Goal: Information Seeking & Learning: Learn about a topic

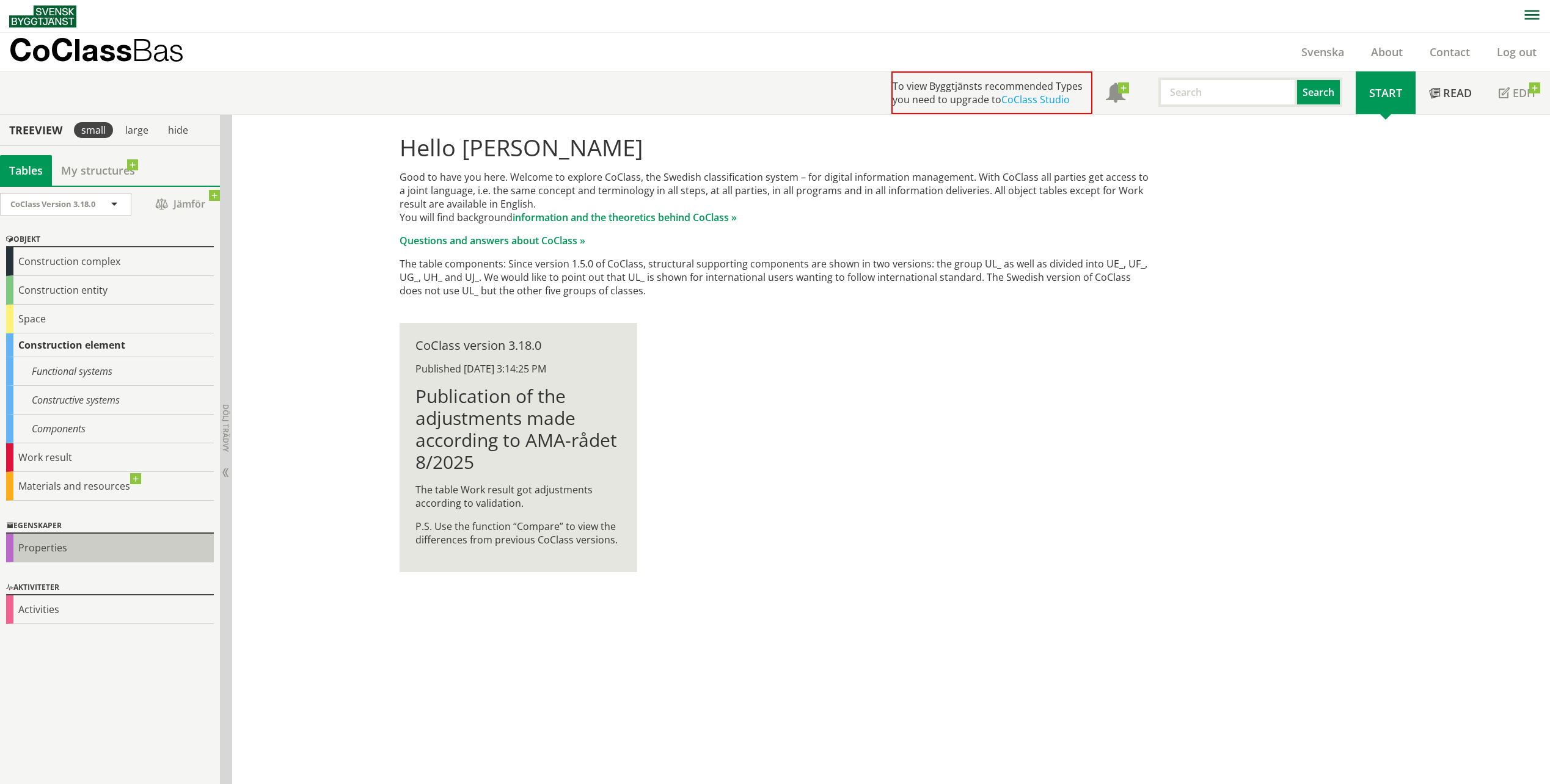
click at [64, 543] on div "Properties" at bounding box center [110, 548] width 208 height 29
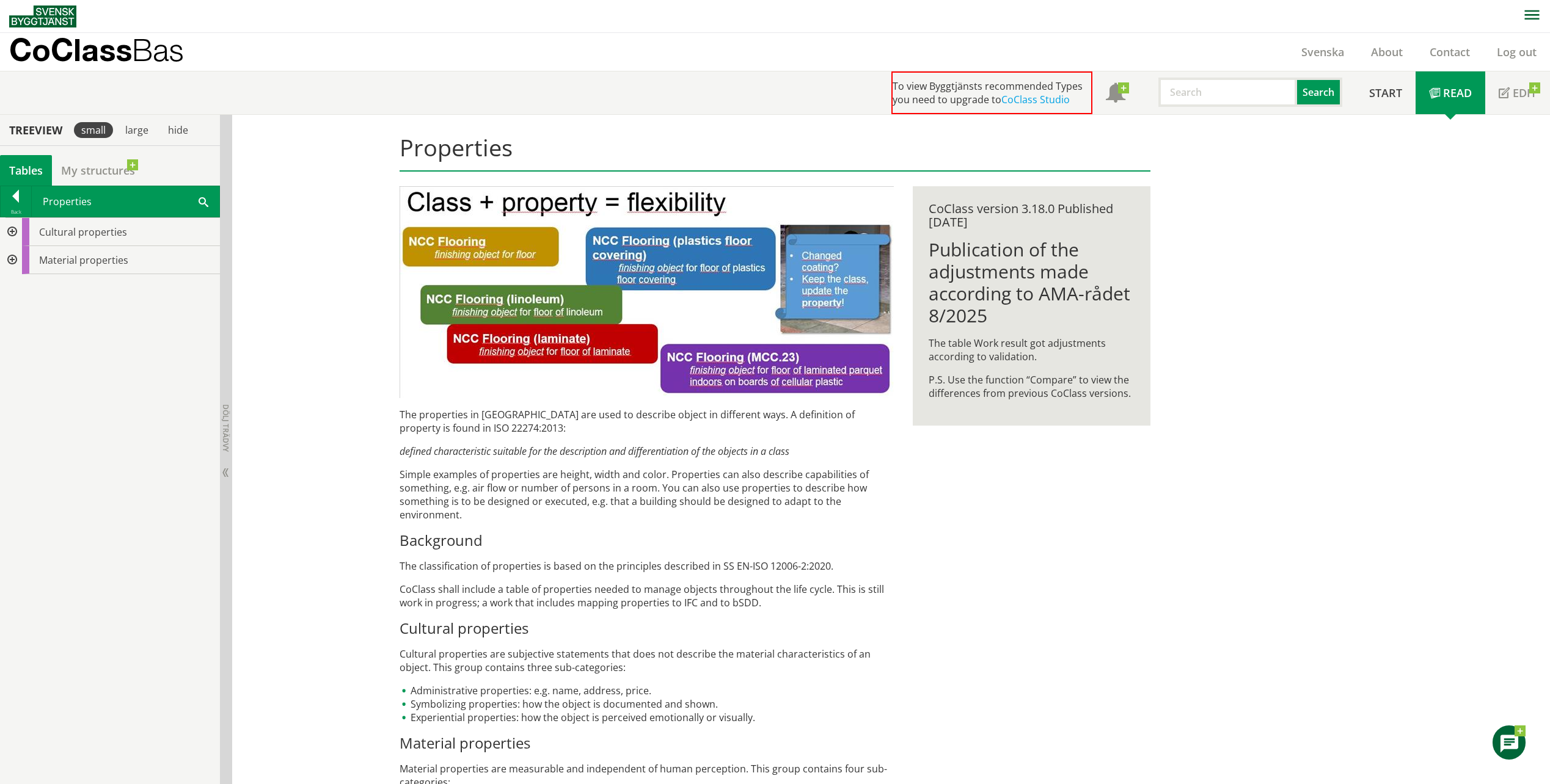
click at [17, 257] on div at bounding box center [11, 260] width 22 height 28
click at [25, 339] on div at bounding box center [21, 345] width 22 height 28
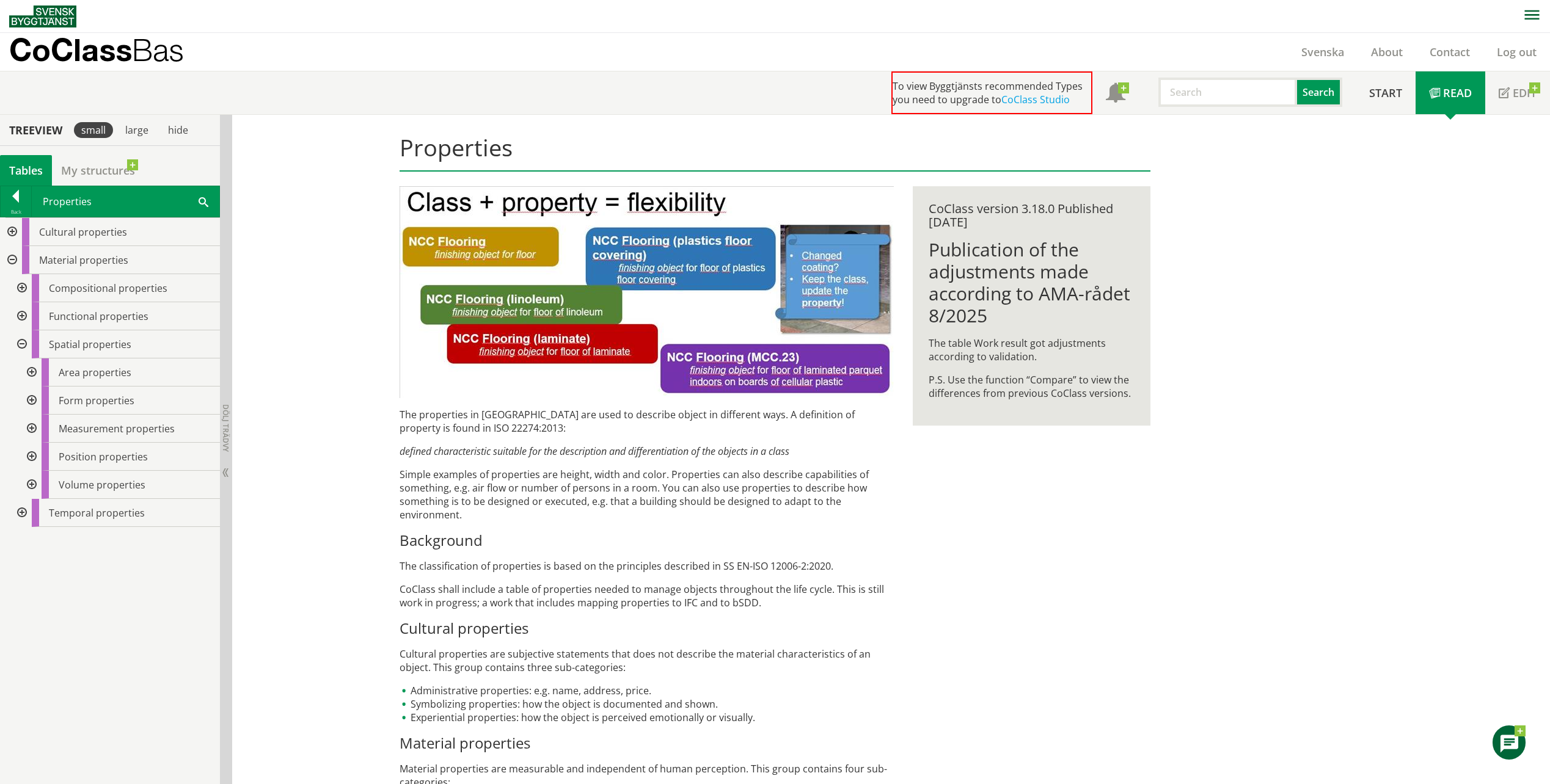
click at [37, 432] on div at bounding box center [30, 429] width 22 height 28
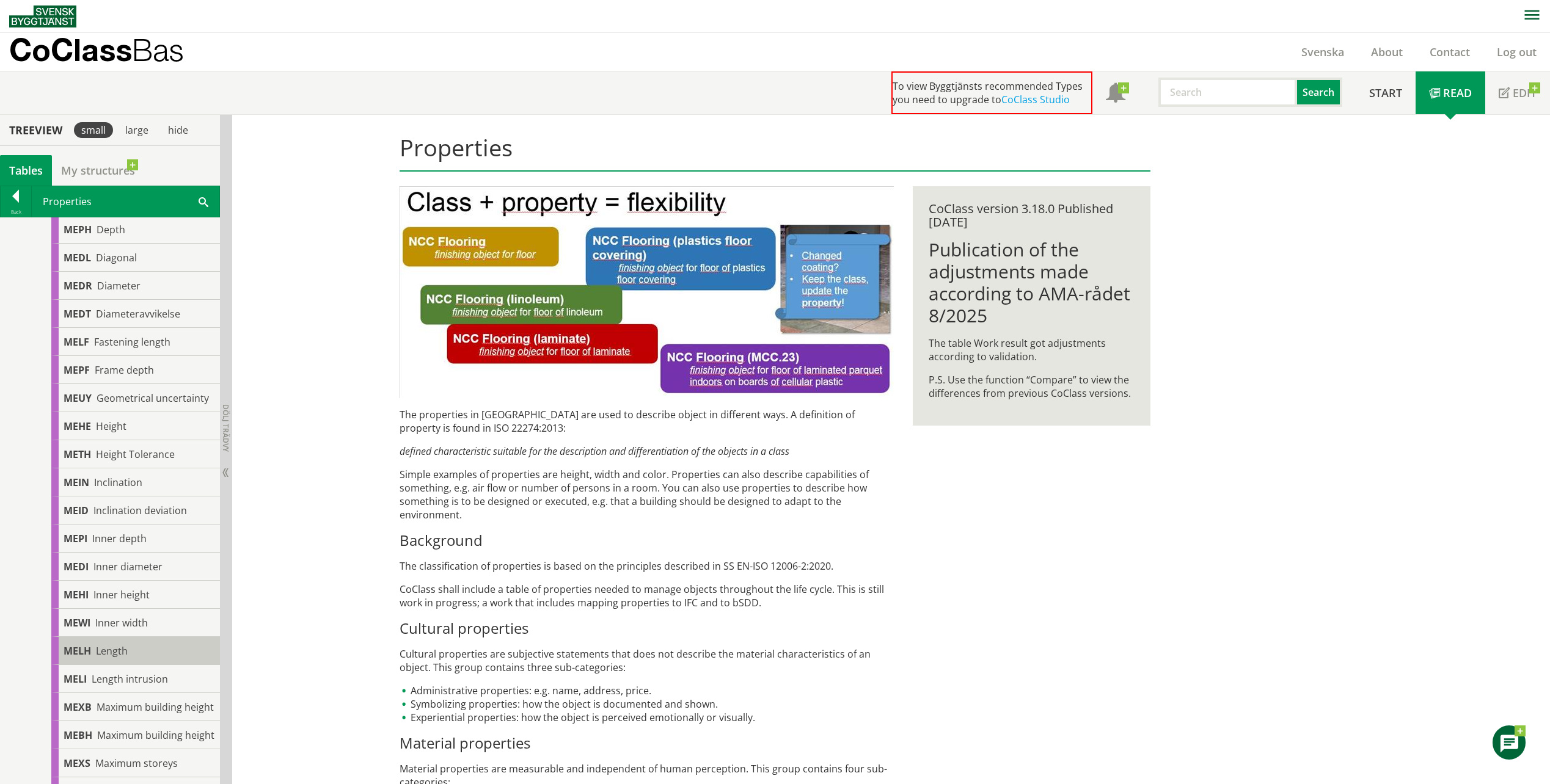
scroll to position [408, 0]
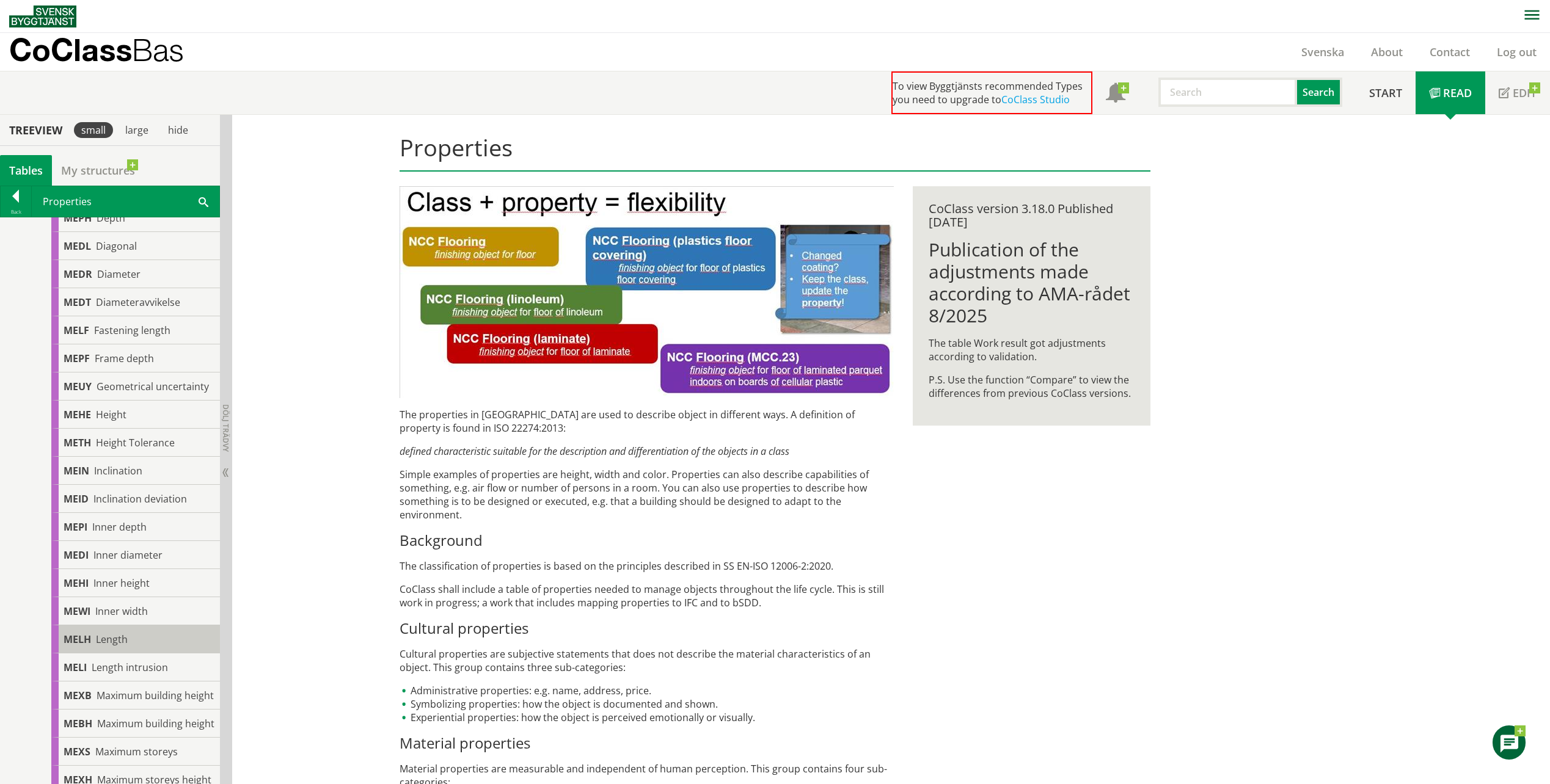
click at [131, 647] on div "MELH Length" at bounding box center [135, 639] width 169 height 28
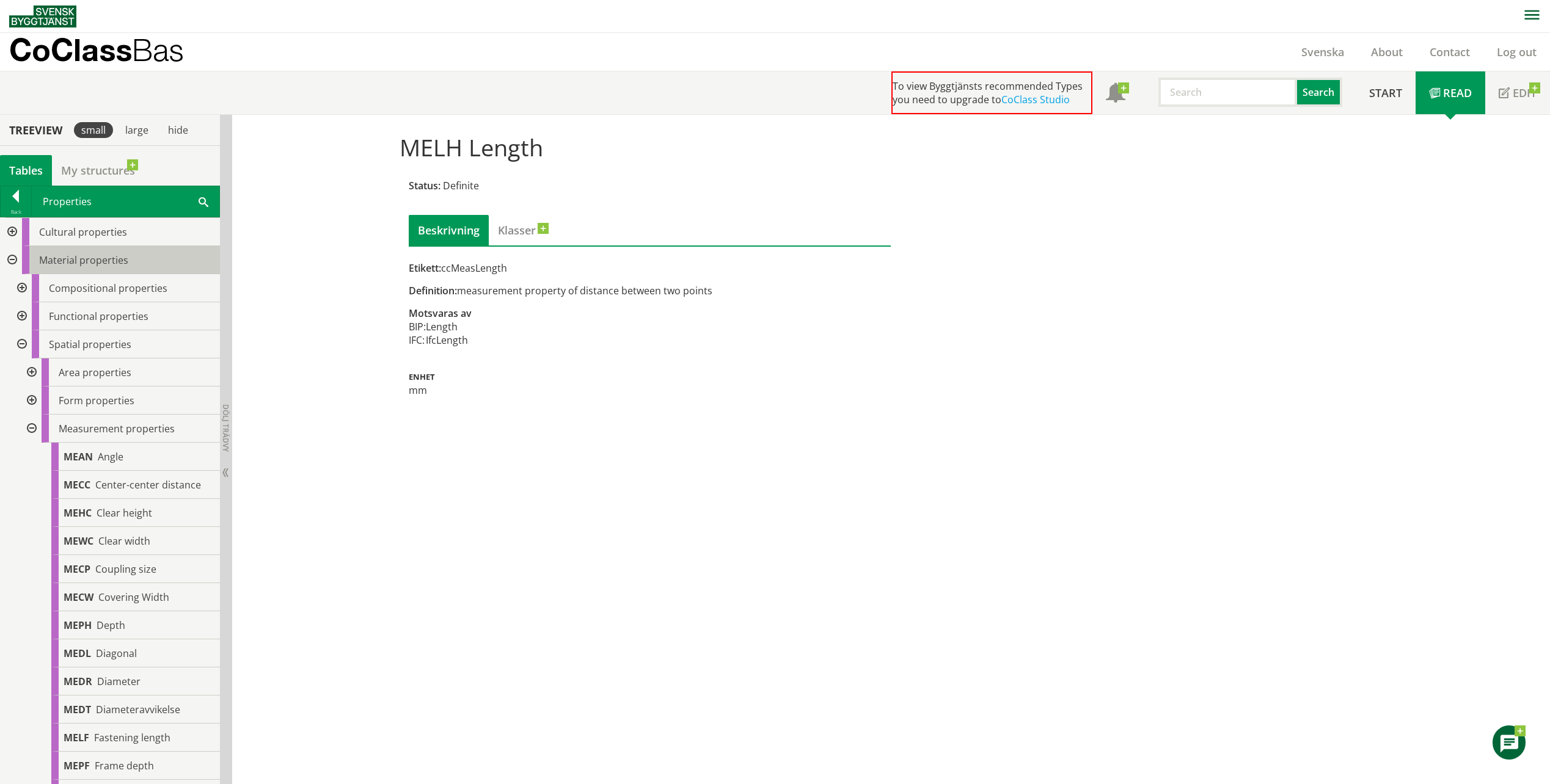
click at [71, 261] on span "Material properties" at bounding box center [84, 260] width 89 height 13
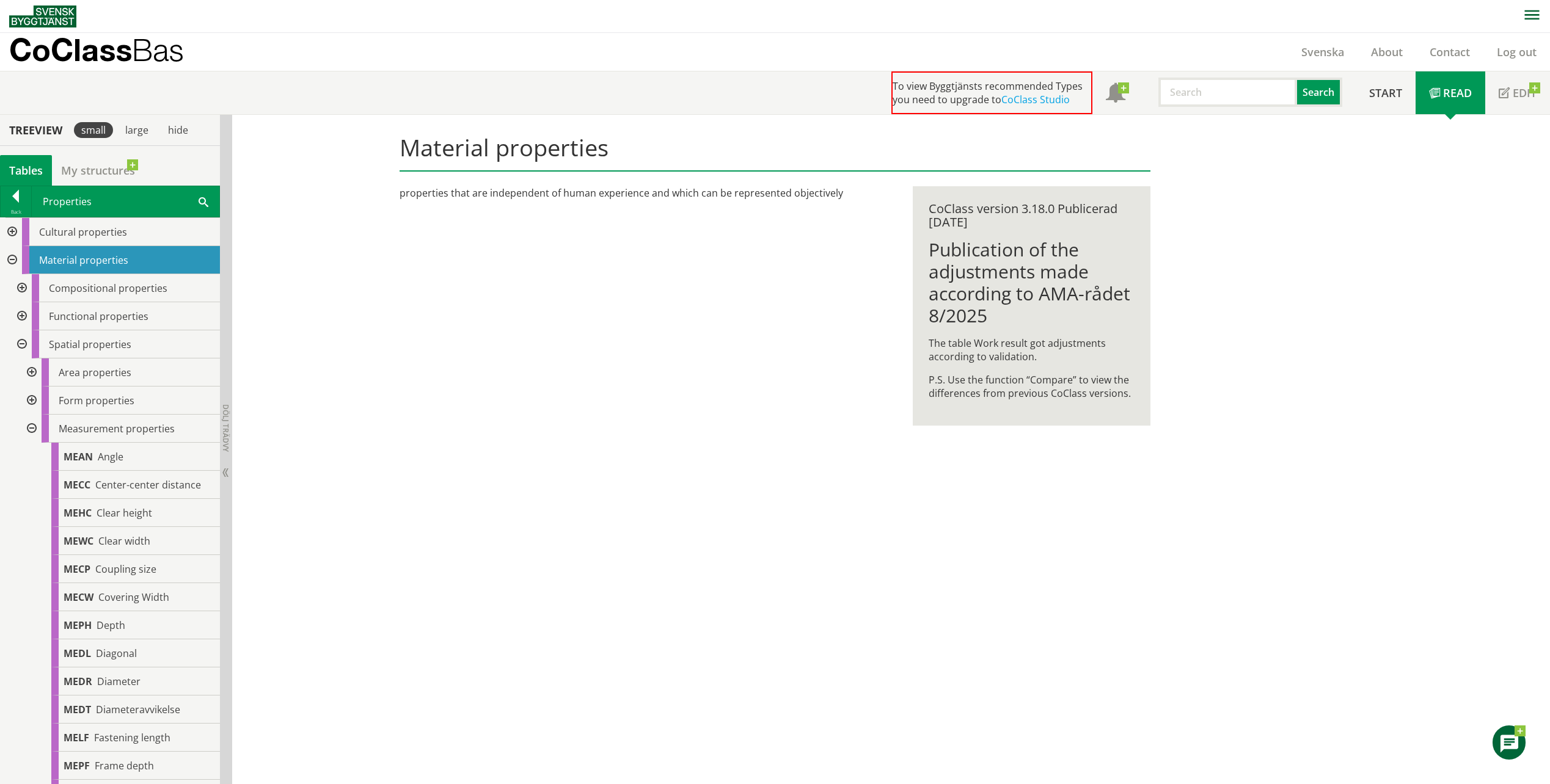
click at [62, 202] on div "Properties Search" at bounding box center [126, 202] width 187 height 31
click at [15, 197] on div at bounding box center [16, 198] width 31 height 17
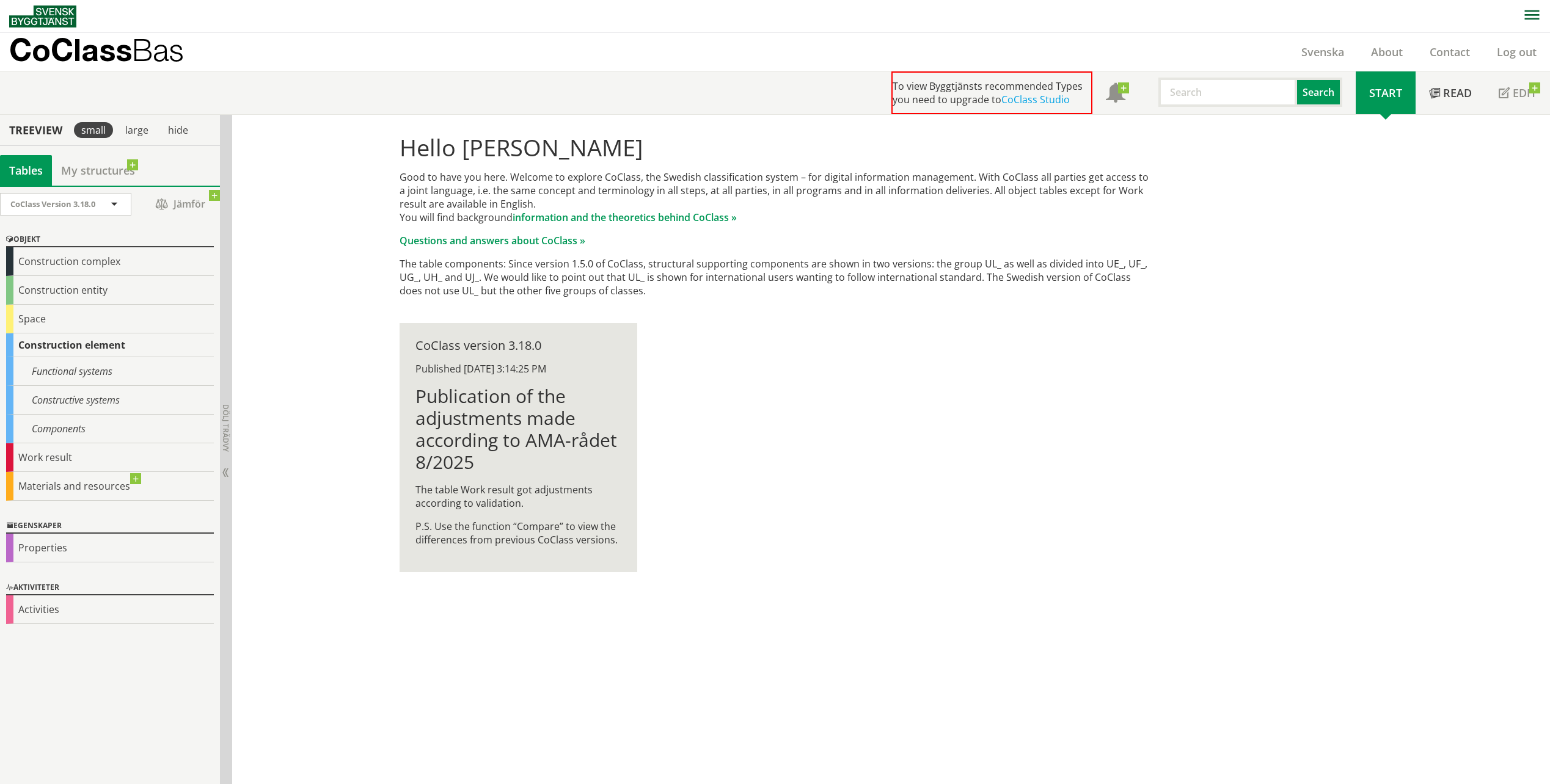
click at [50, 564] on div "Egenskaper Properties" at bounding box center [110, 540] width 220 height 62
click at [41, 548] on div "Properties" at bounding box center [110, 548] width 208 height 29
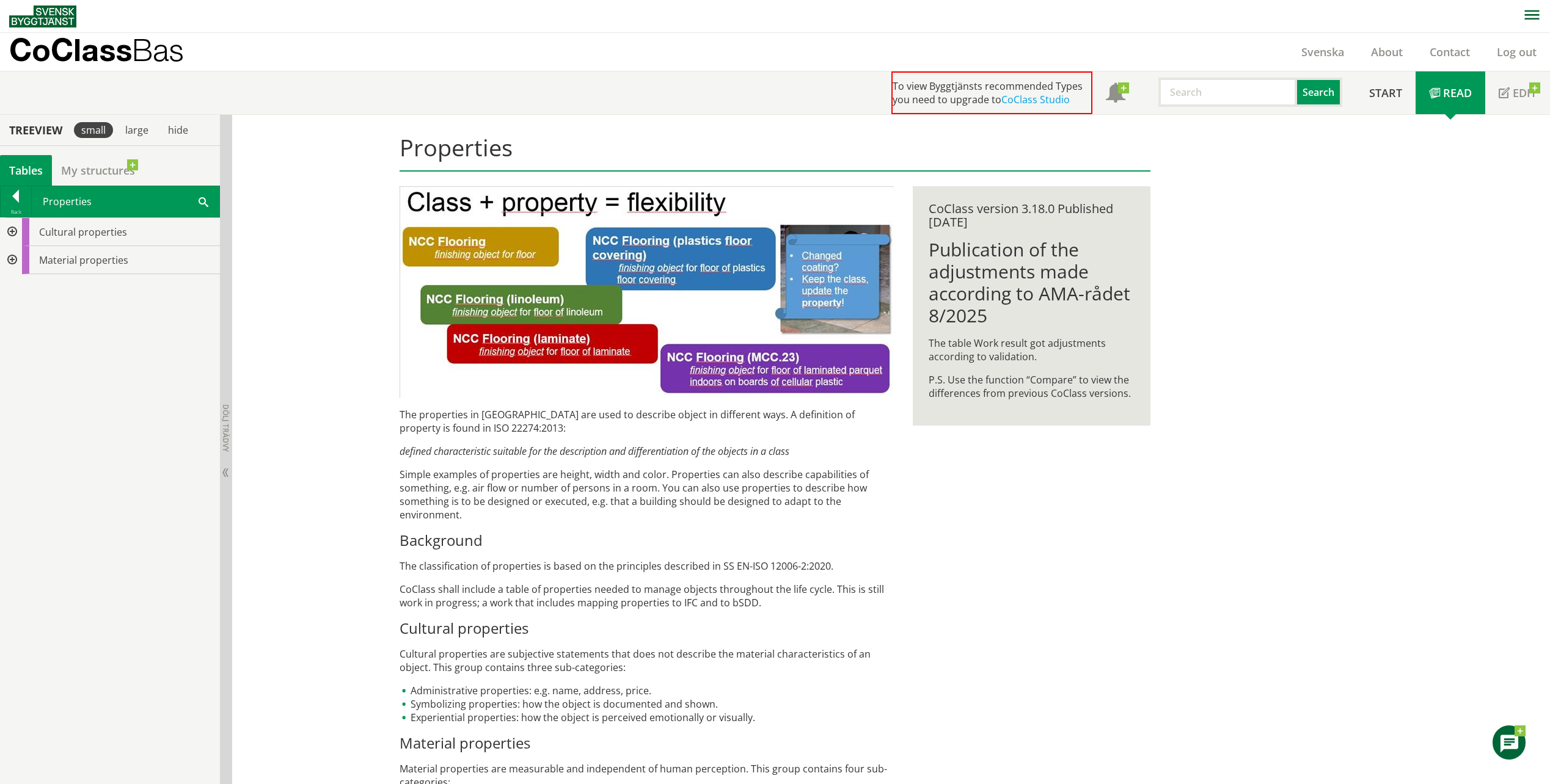
click at [740, 574] on div "The properties in [GEOGRAPHIC_DATA] are used to describe object in different wa…" at bounding box center [647, 663] width 494 height 509
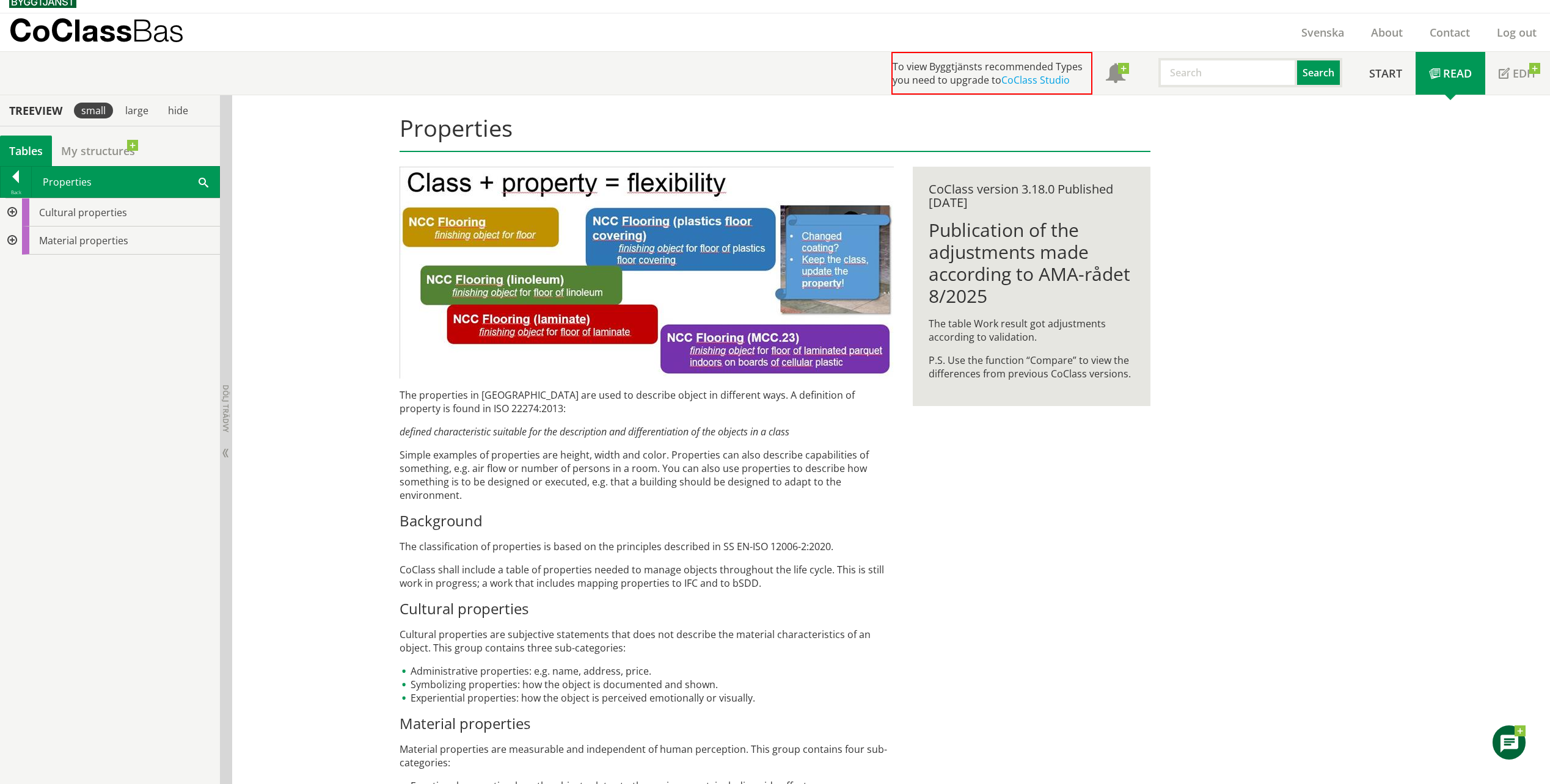
scroll to position [53, 0]
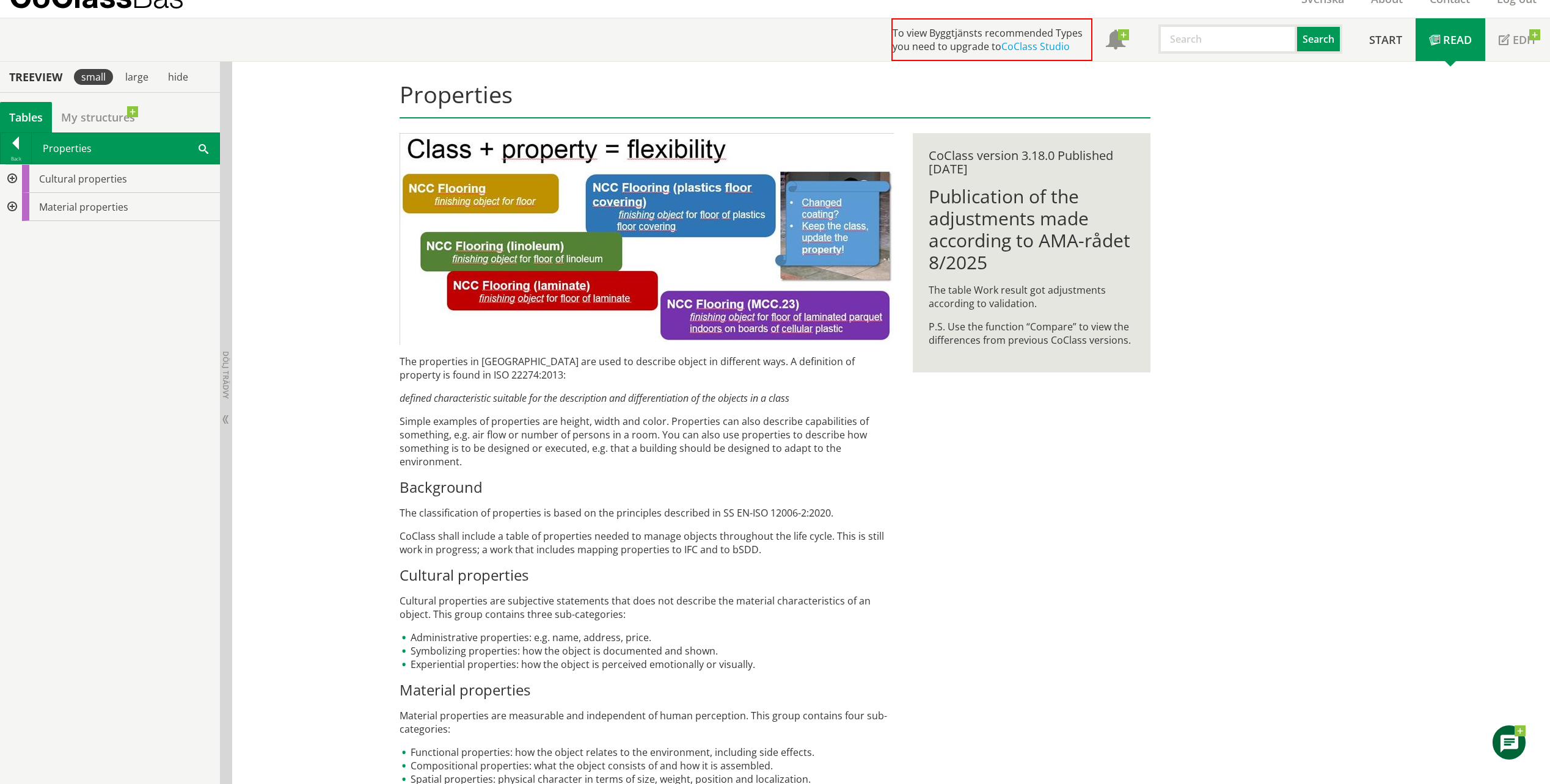
click at [465, 373] on p "The properties in [GEOGRAPHIC_DATA] are used to describe object in different wa…" at bounding box center [647, 368] width 494 height 27
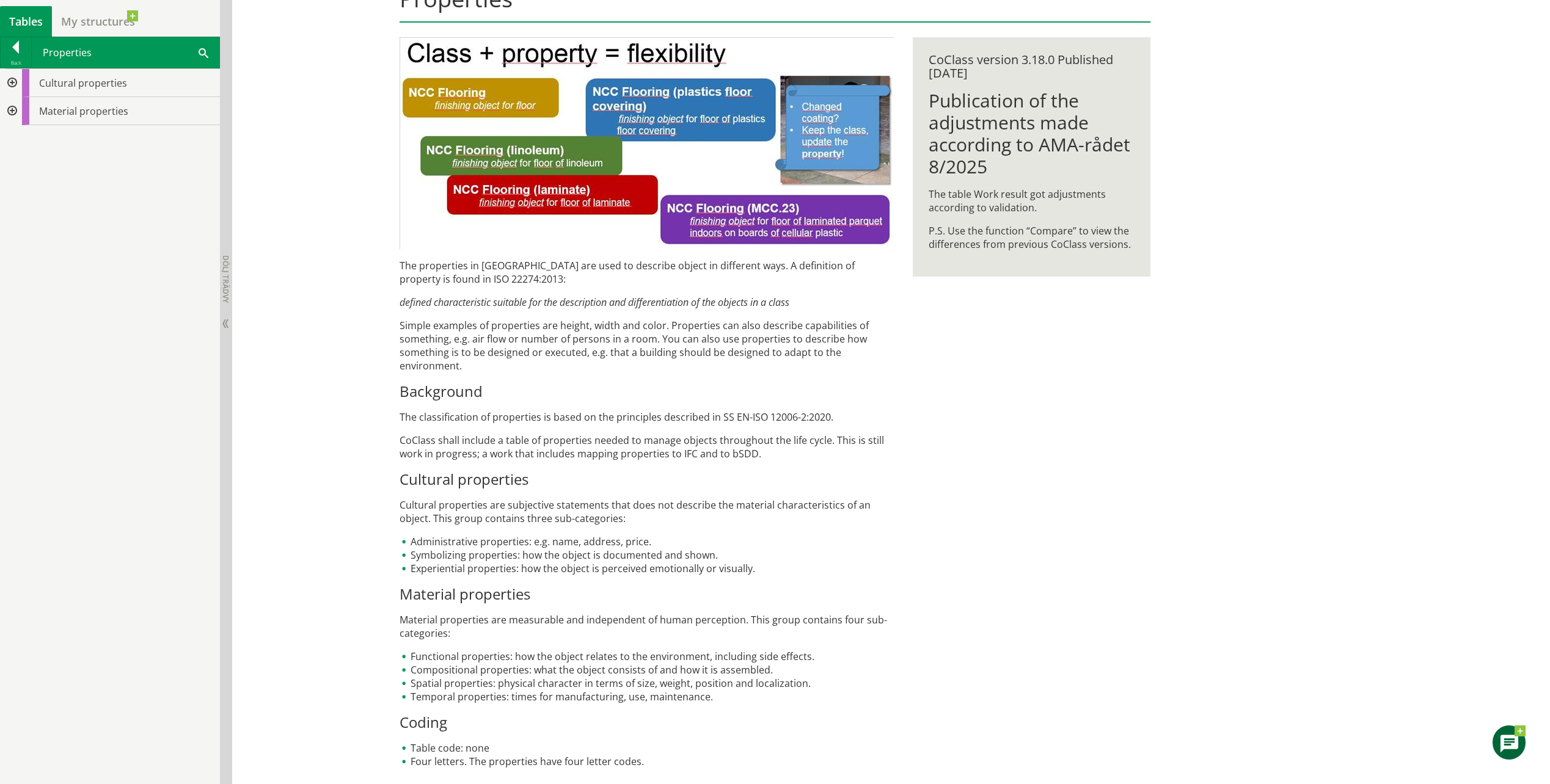
drag, startPoint x: 478, startPoint y: 538, endPoint x: 477, endPoint y: 564, distance: 26.0
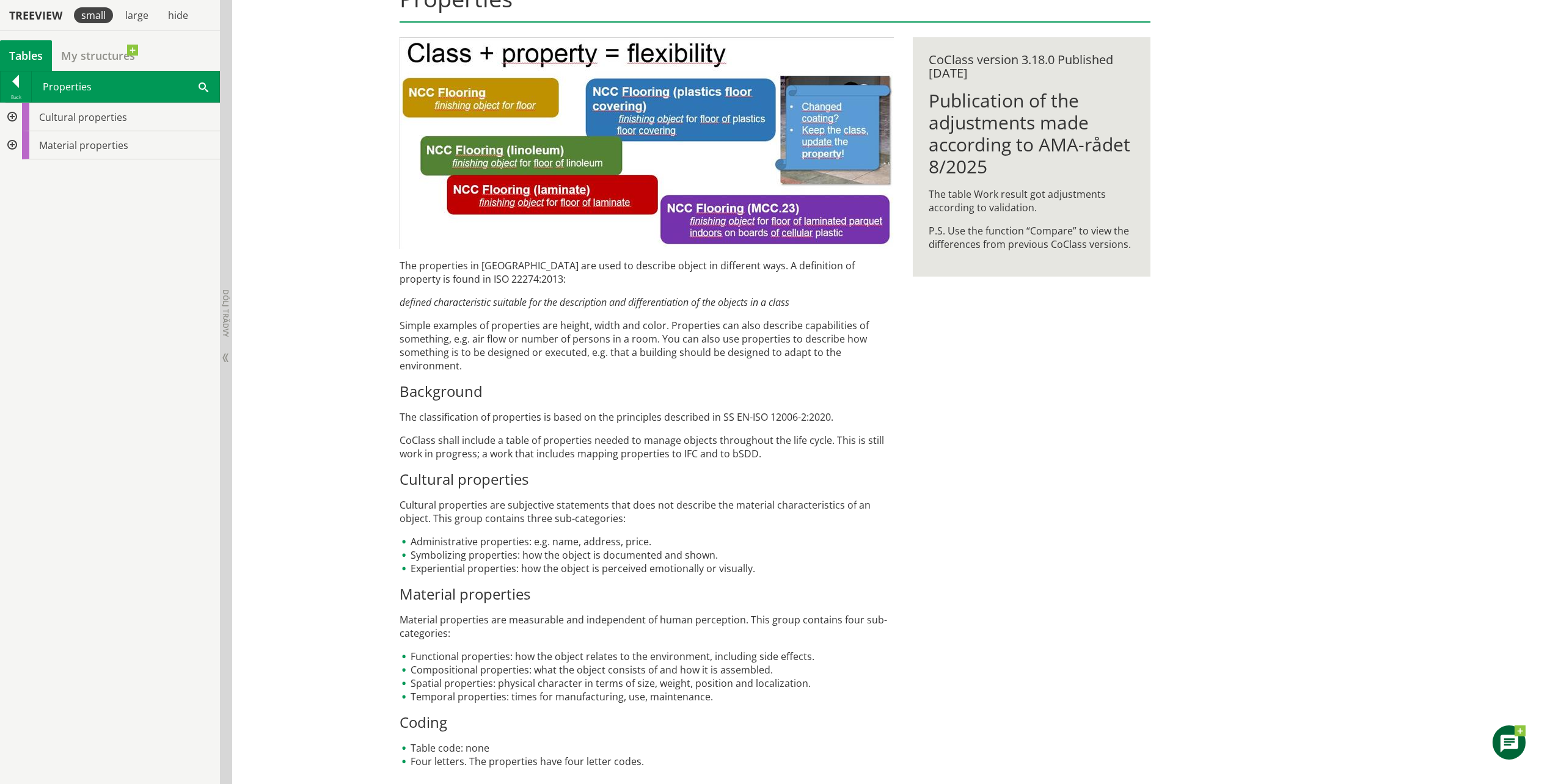
click at [633, 524] on div "The properties in [GEOGRAPHIC_DATA] are used to describe object in different wa…" at bounding box center [647, 513] width 494 height 509
click at [7, 149] on div at bounding box center [11, 145] width 22 height 28
click at [23, 175] on div at bounding box center [21, 173] width 22 height 28
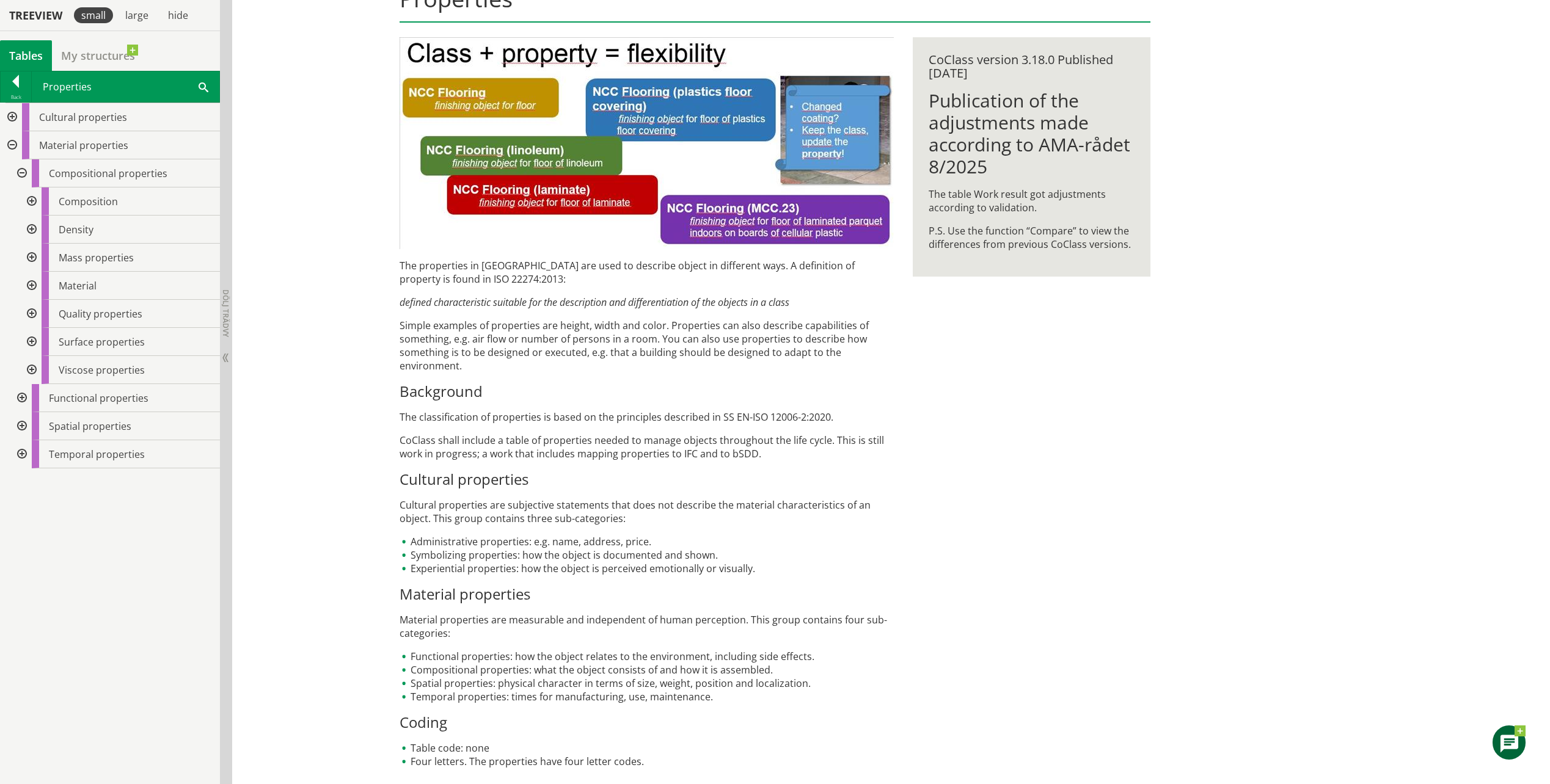
click at [816, 547] on li "Administrative properties: e.g. name, address, price." at bounding box center [647, 542] width 494 height 13
click at [32, 280] on div at bounding box center [30, 285] width 22 height 28
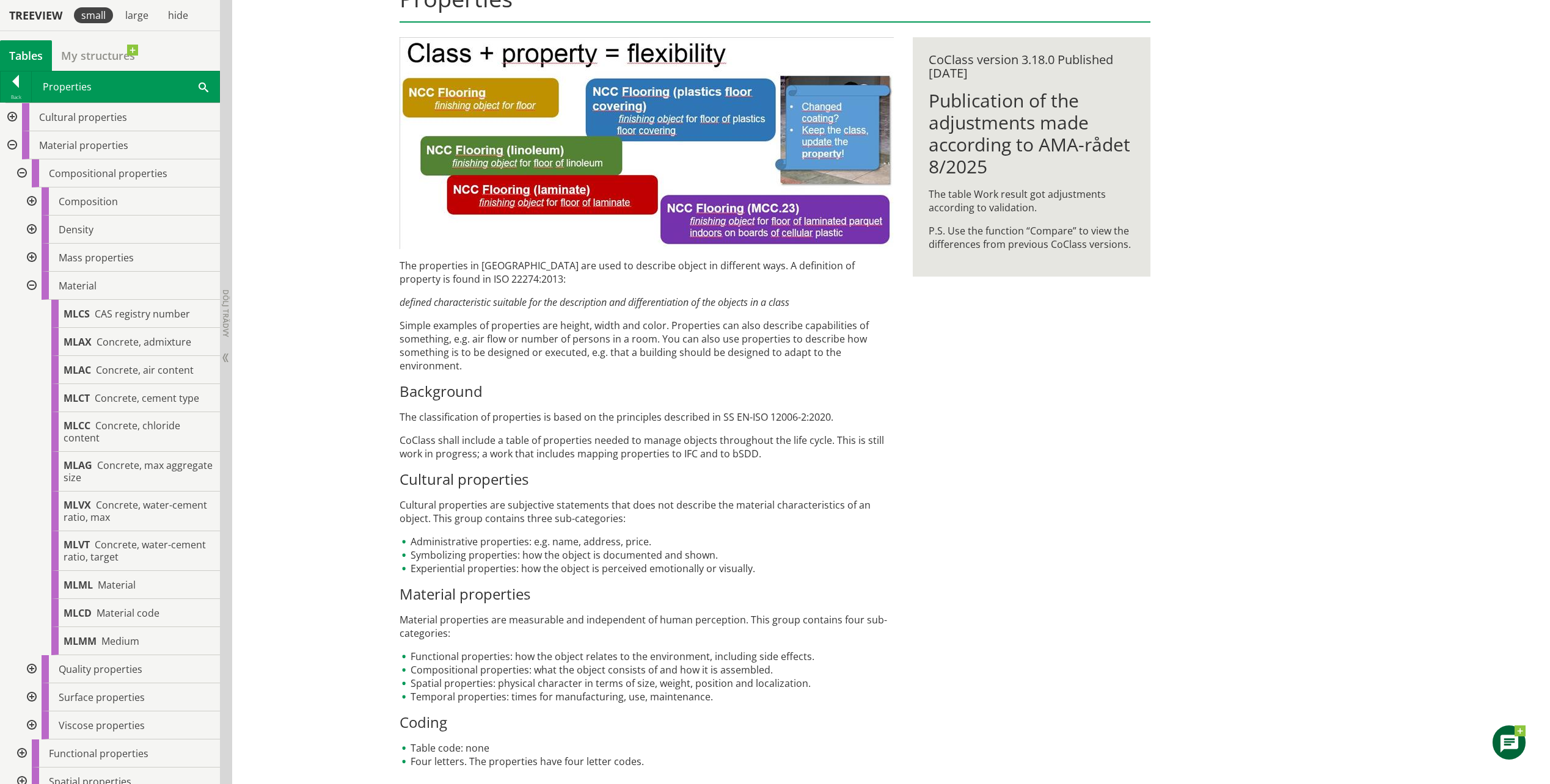
click at [32, 280] on div at bounding box center [30, 285] width 22 height 28
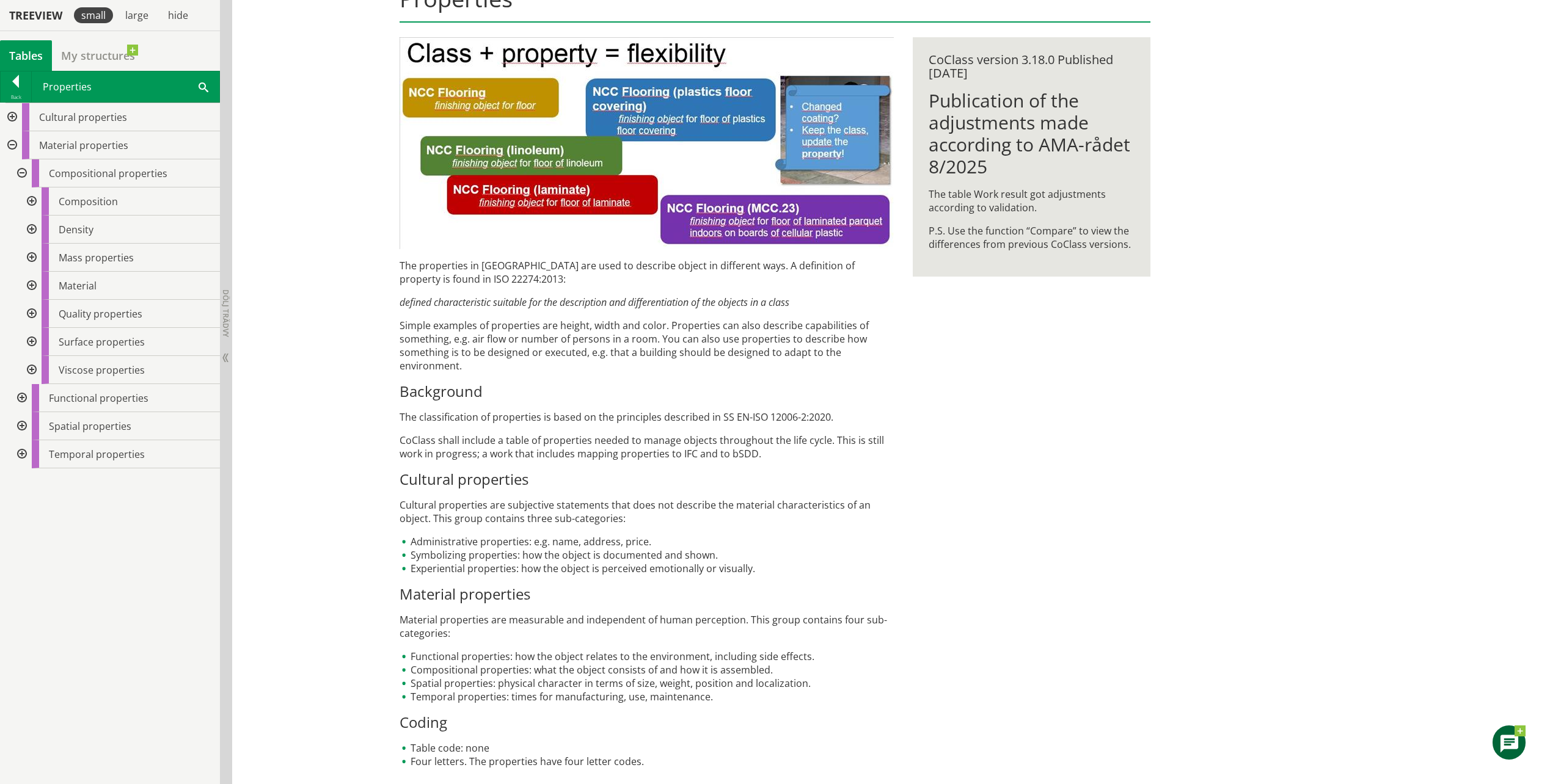
click at [25, 171] on div at bounding box center [21, 173] width 22 height 28
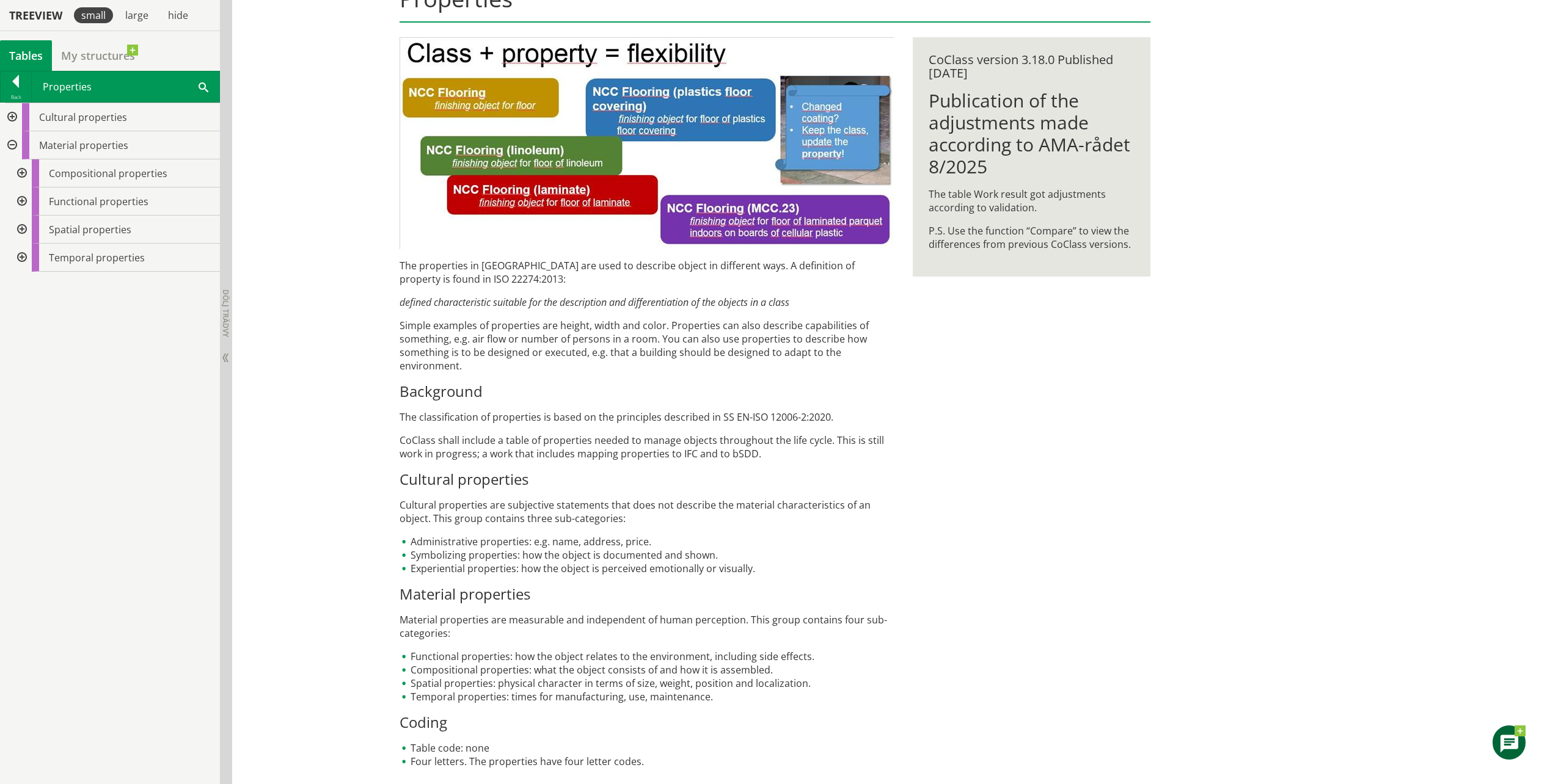
click at [27, 207] on div at bounding box center [21, 201] width 22 height 28
click at [23, 200] on div at bounding box center [21, 201] width 22 height 28
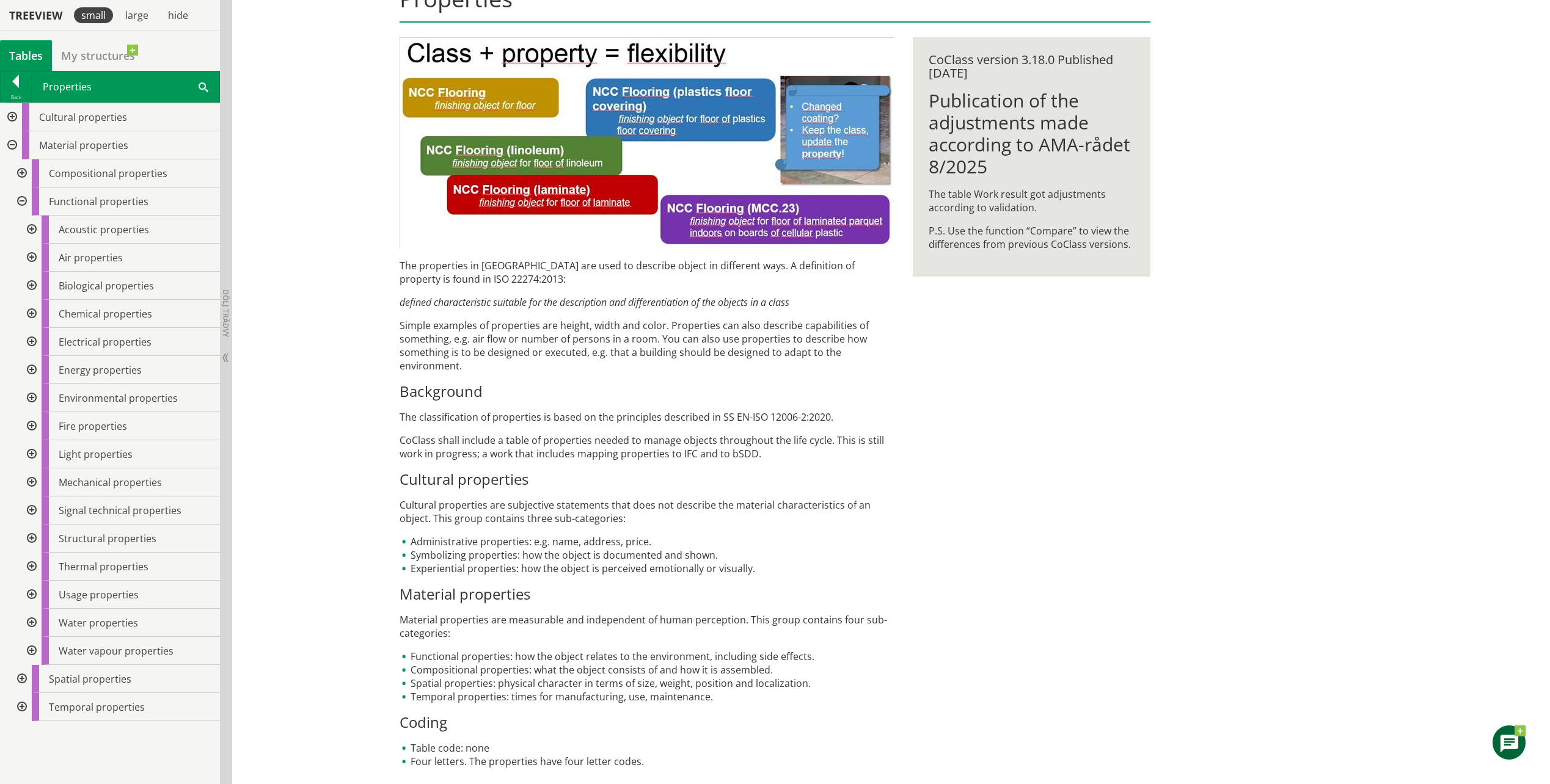
click at [23, 200] on div at bounding box center [21, 201] width 22 height 28
click at [19, 198] on div at bounding box center [21, 201] width 22 height 28
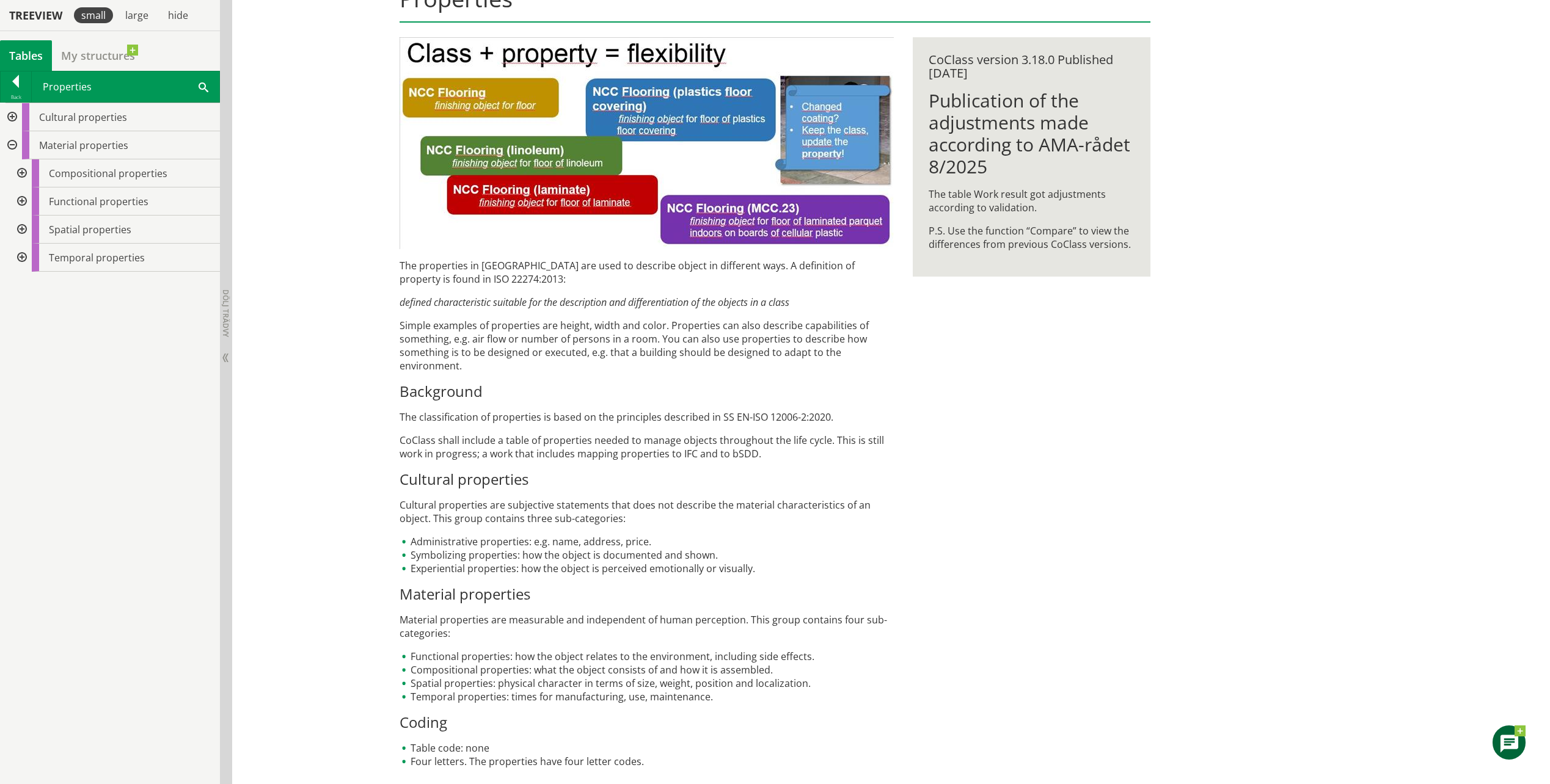
click at [26, 229] on div at bounding box center [21, 230] width 22 height 28
click at [37, 316] on div at bounding box center [30, 314] width 22 height 28
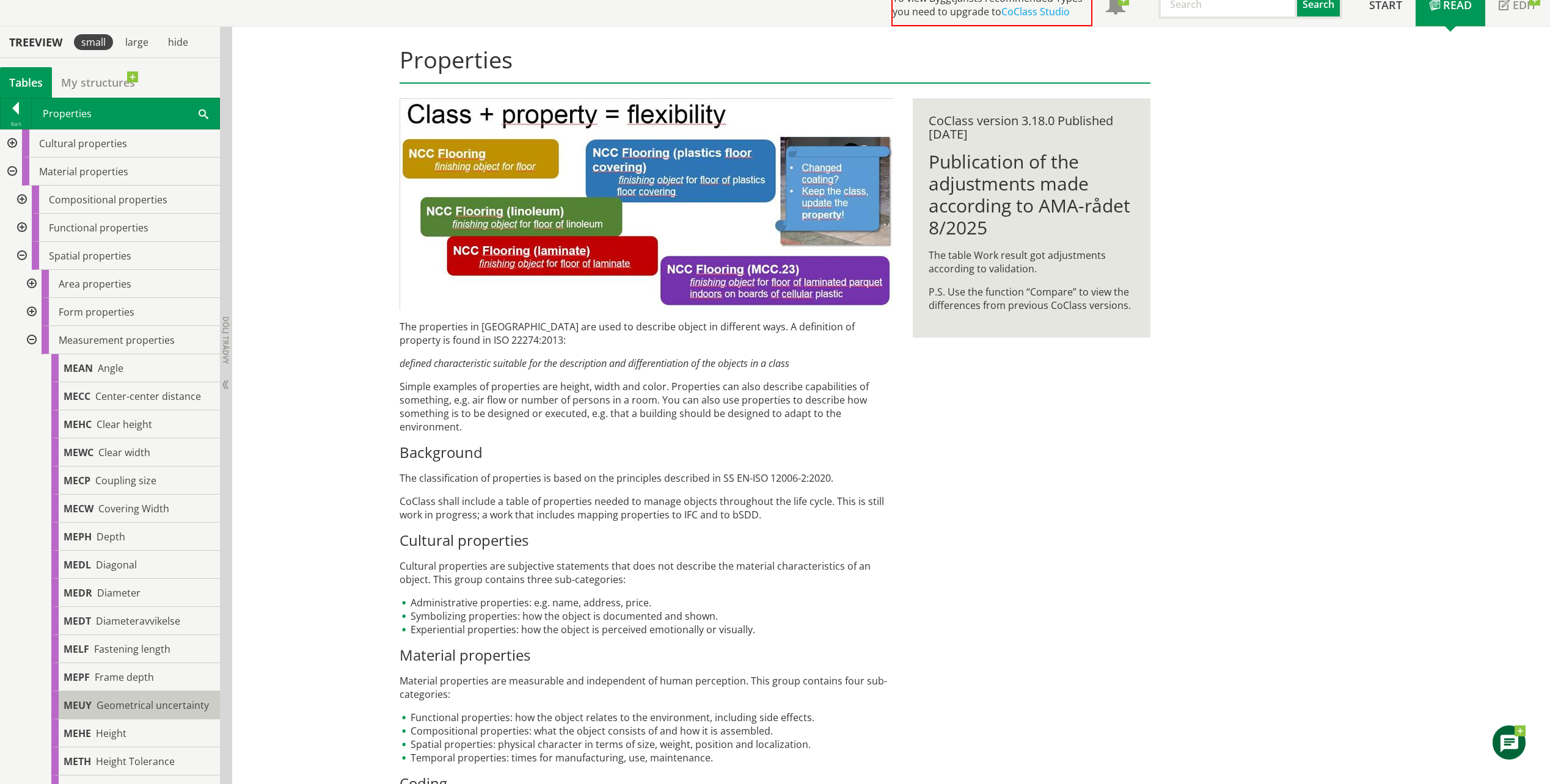
scroll to position [0, 0]
click at [19, 113] on div at bounding box center [16, 111] width 31 height 17
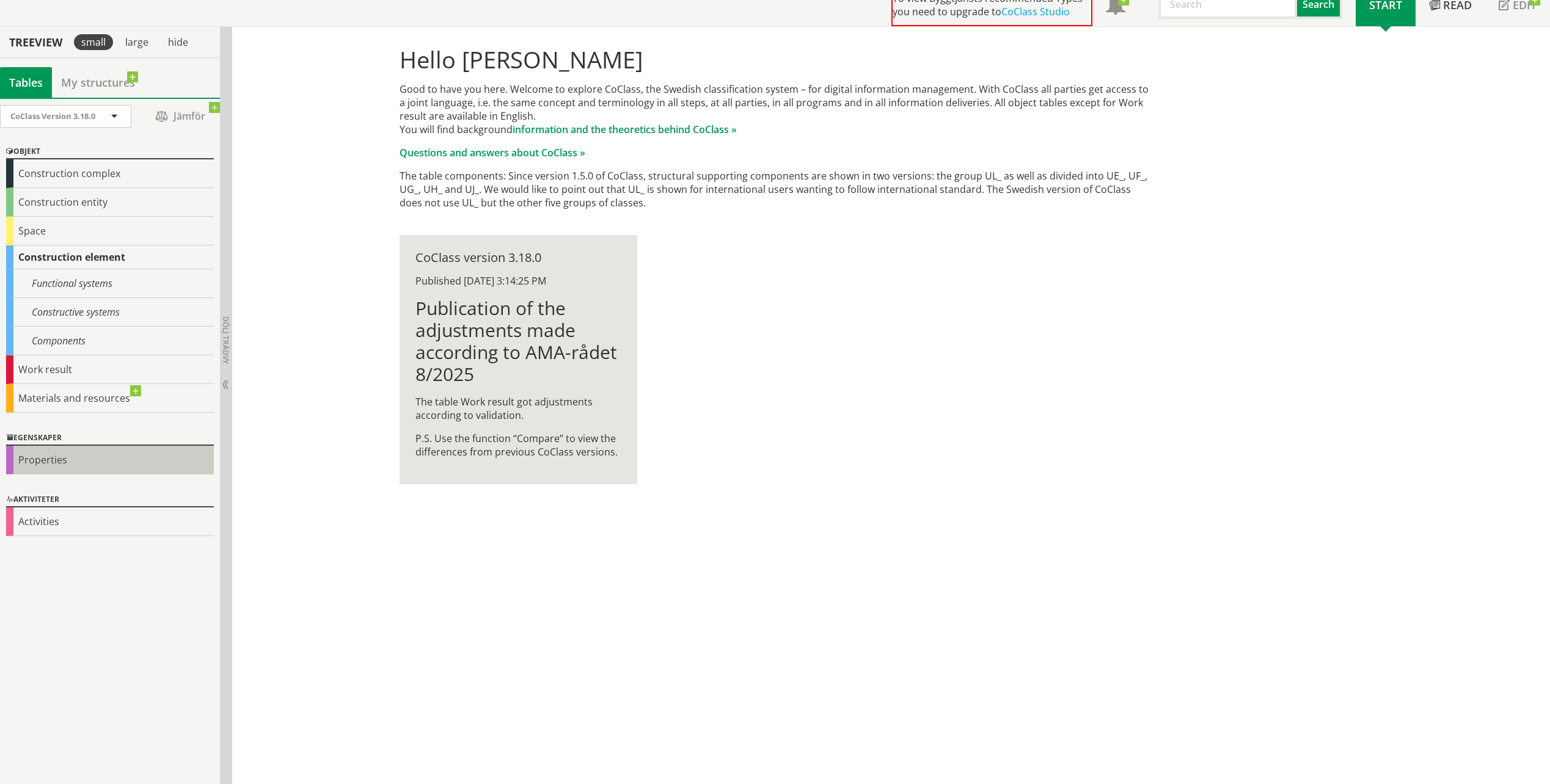
click at [43, 464] on div "Properties" at bounding box center [110, 460] width 208 height 29
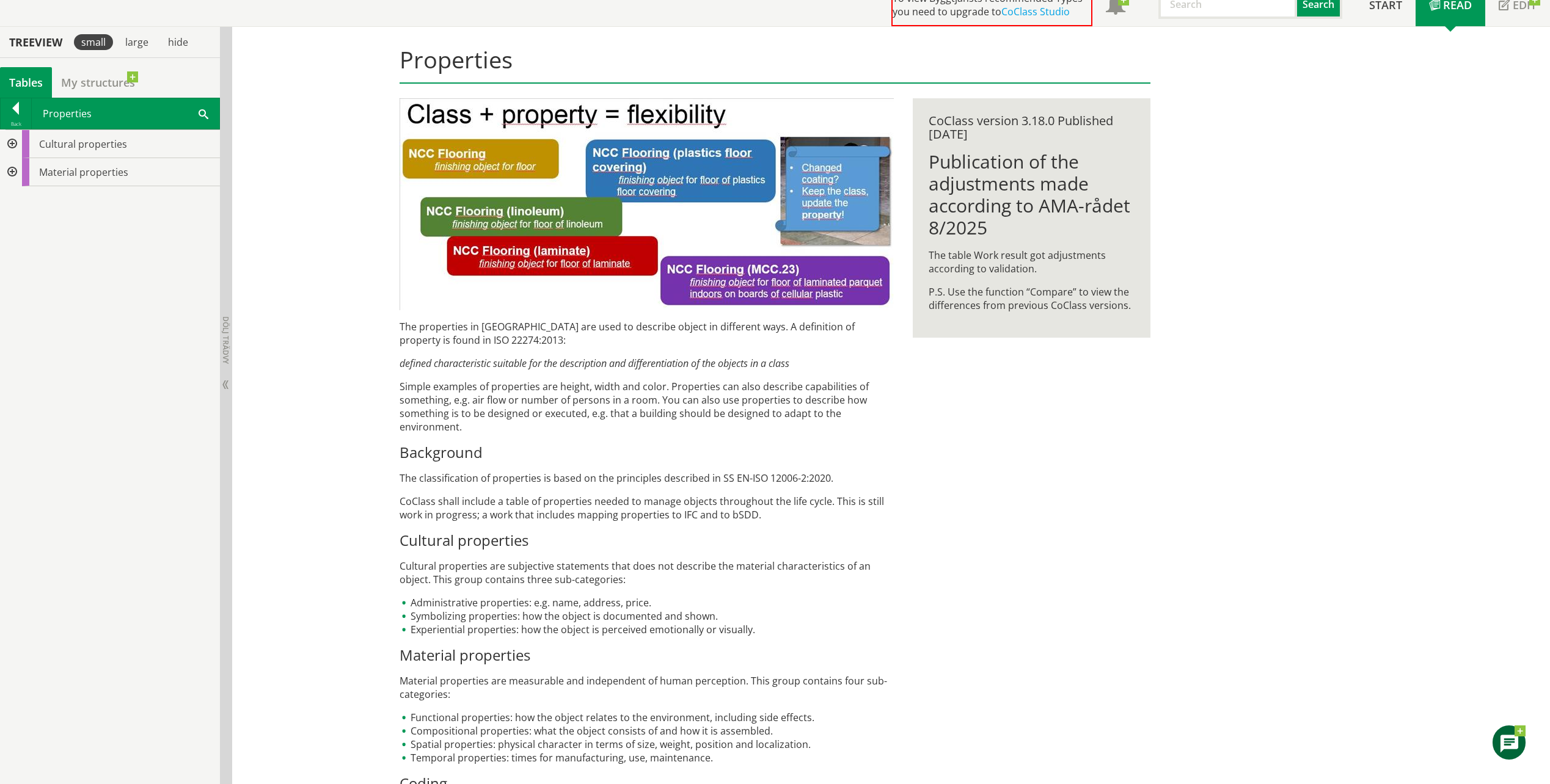
click at [14, 173] on div at bounding box center [11, 172] width 22 height 28
click at [21, 251] on div at bounding box center [21, 256] width 22 height 28
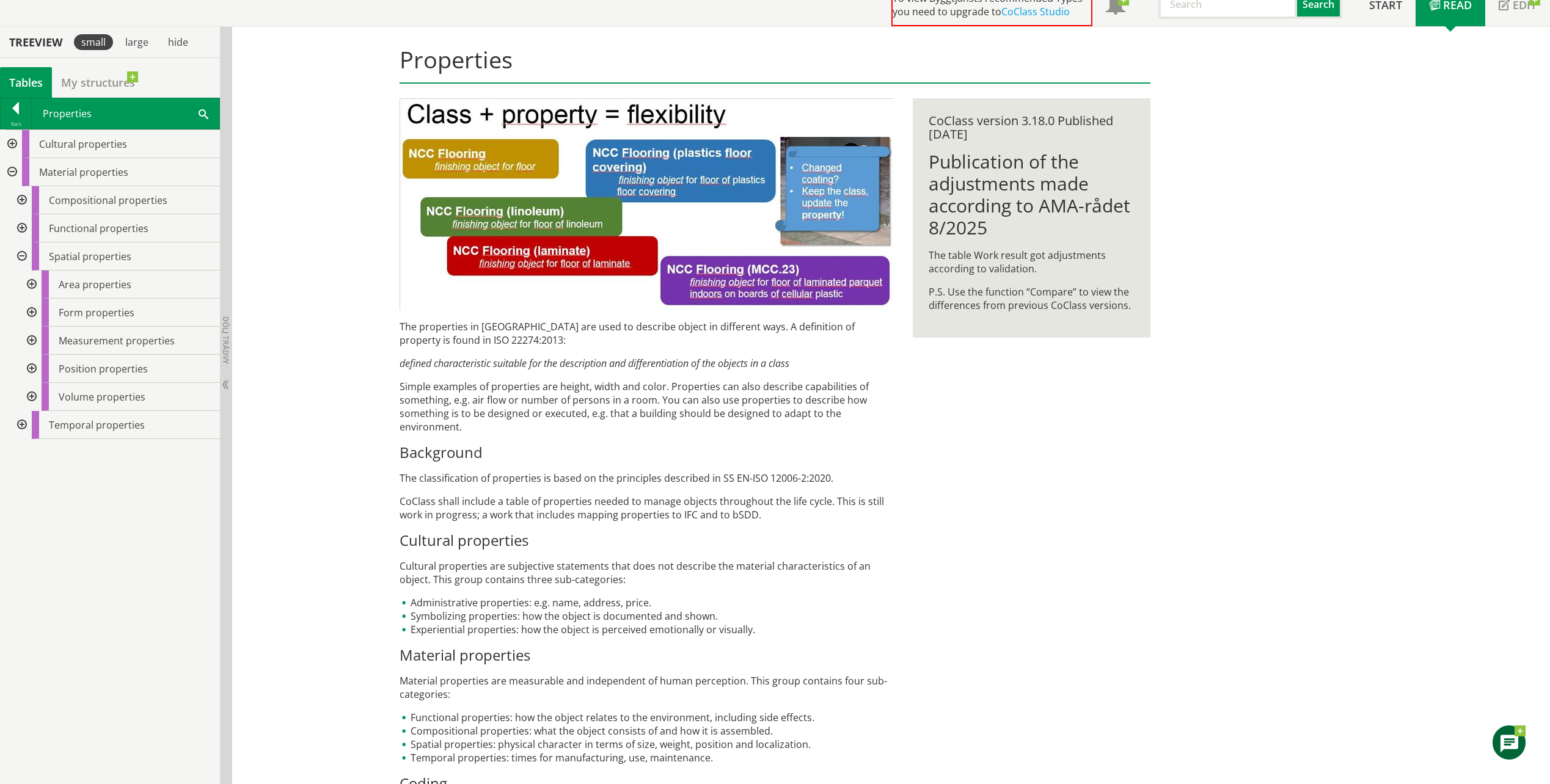
click at [29, 339] on div at bounding box center [30, 341] width 22 height 28
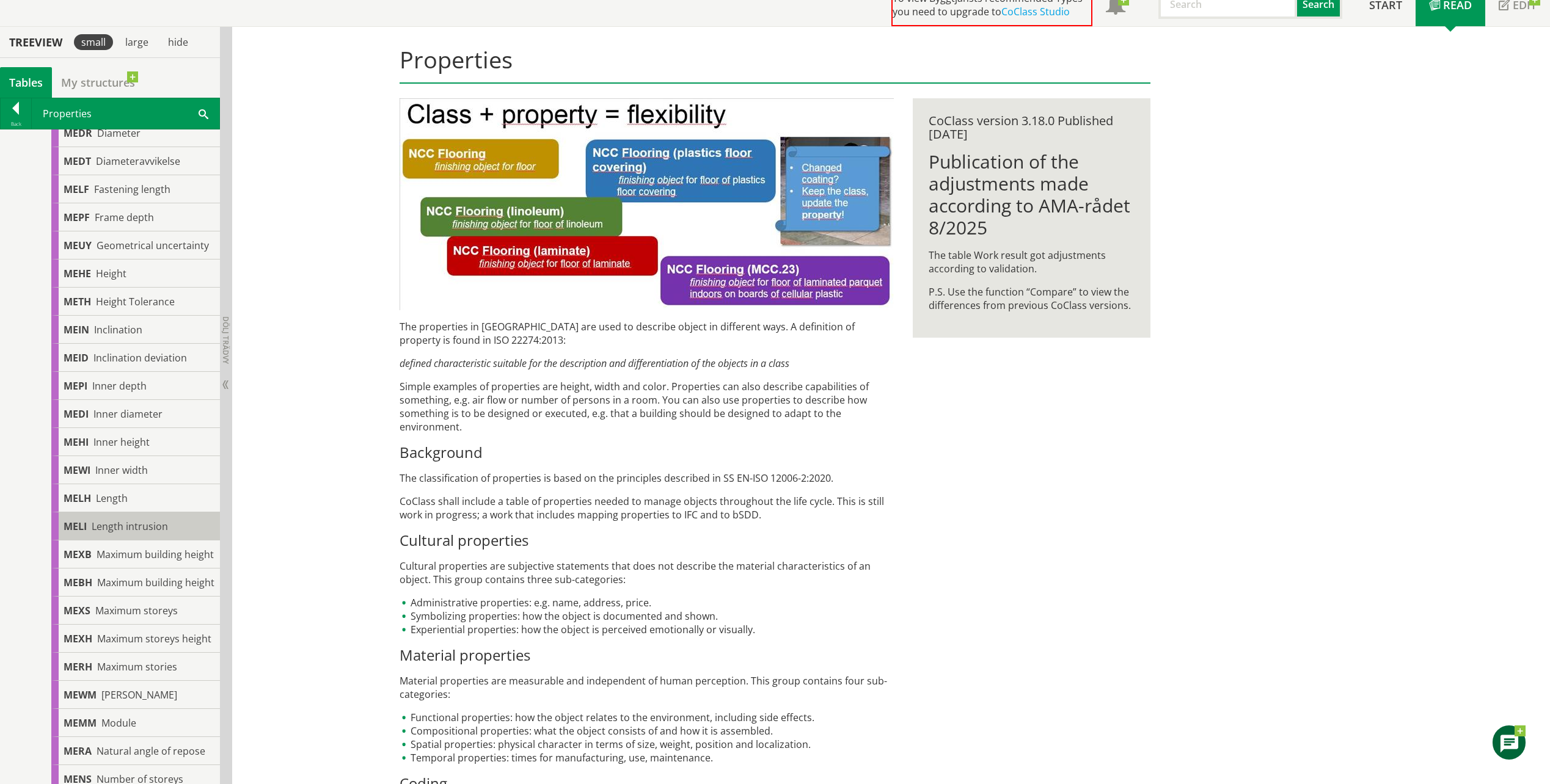
scroll to position [469, 0]
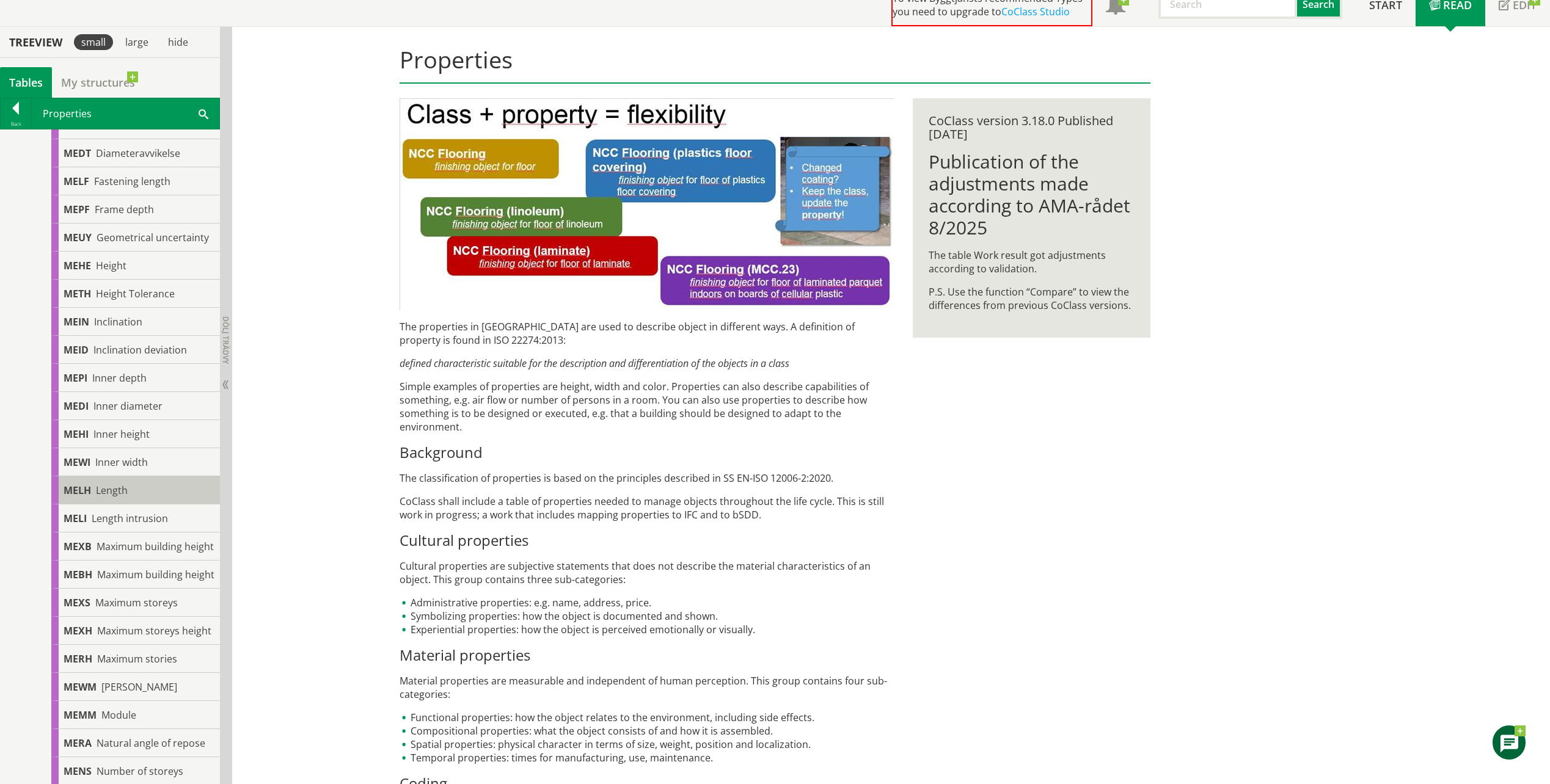
click at [118, 497] on span "Length" at bounding box center [112, 491] width 32 height 13
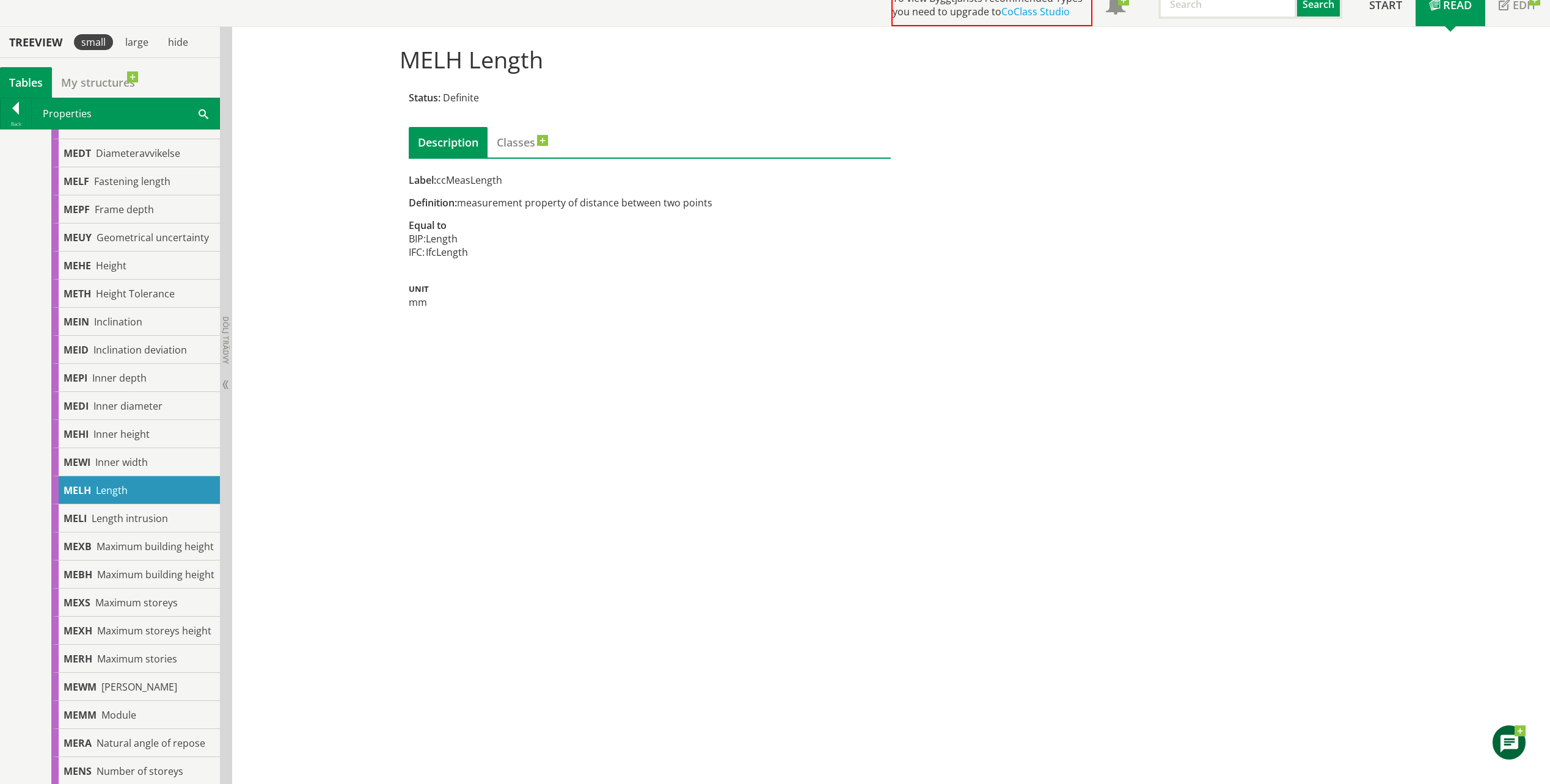
click at [433, 183] on span "Label:" at bounding box center [422, 180] width 27 height 13
click at [674, 307] on div "mm" at bounding box center [650, 302] width 483 height 13
click at [630, 225] on div "Label: ccMeasLength Definition: measurement property of distance between two po…" at bounding box center [650, 241] width 483 height 135
drag, startPoint x: 812, startPoint y: 279, endPoint x: 802, endPoint y: 267, distance: 15.6
click at [806, 272] on div "Label: ccMeasLength Definition: measurement property of distance between two po…" at bounding box center [650, 241] width 483 height 135
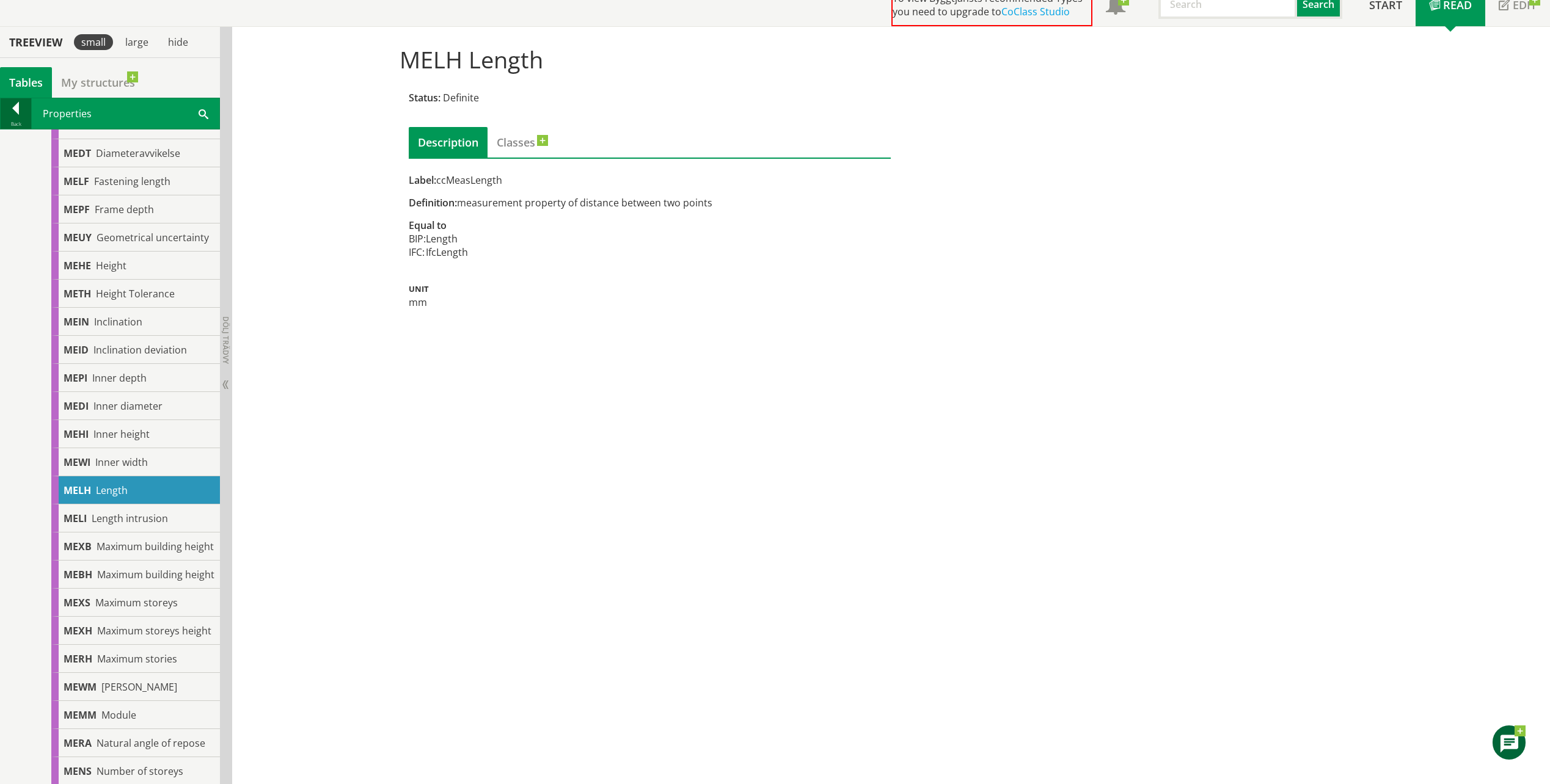
click at [25, 103] on div at bounding box center [16, 111] width 31 height 17
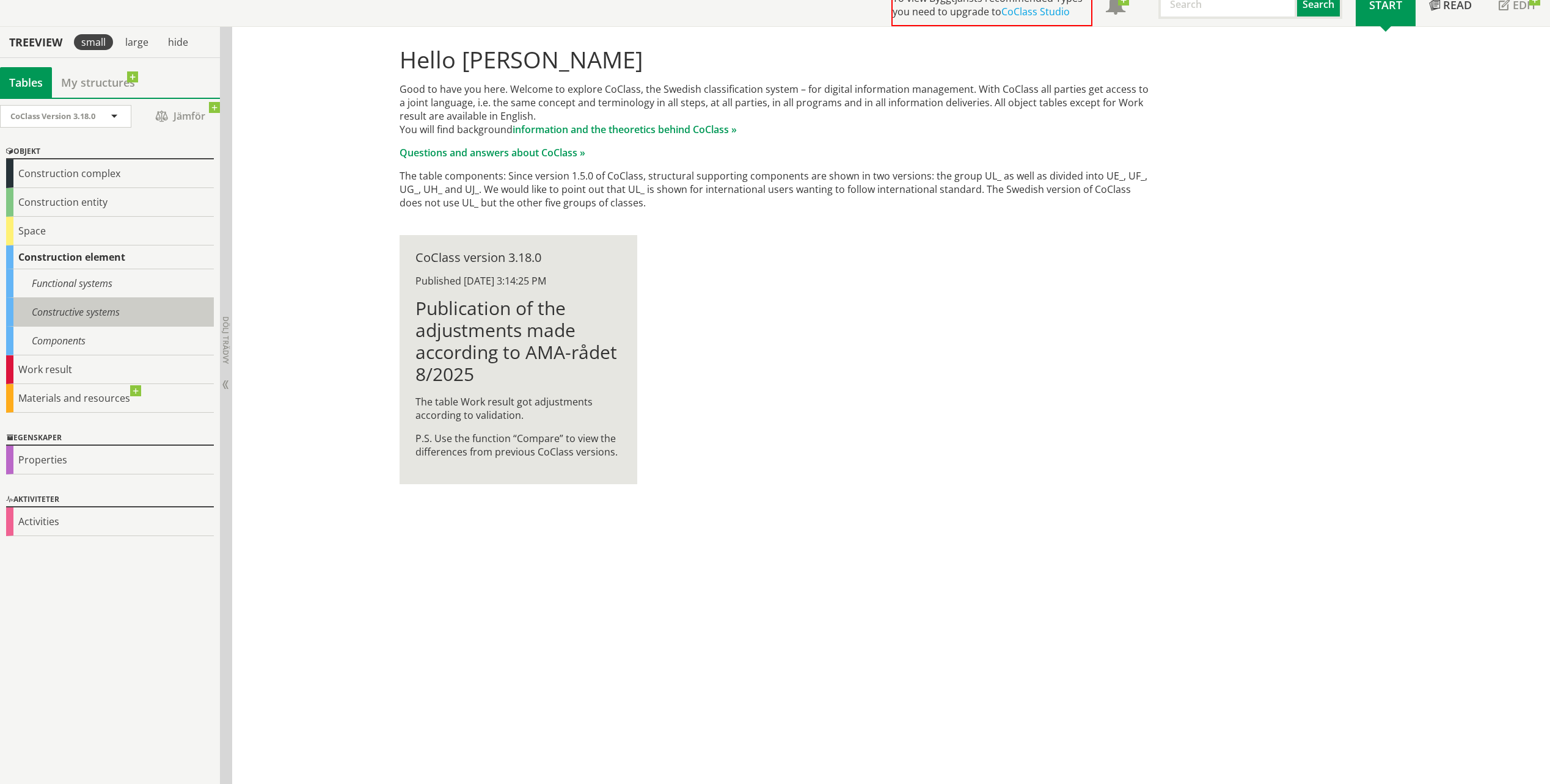
click at [103, 309] on div "Constructive systems" at bounding box center [110, 312] width 208 height 29
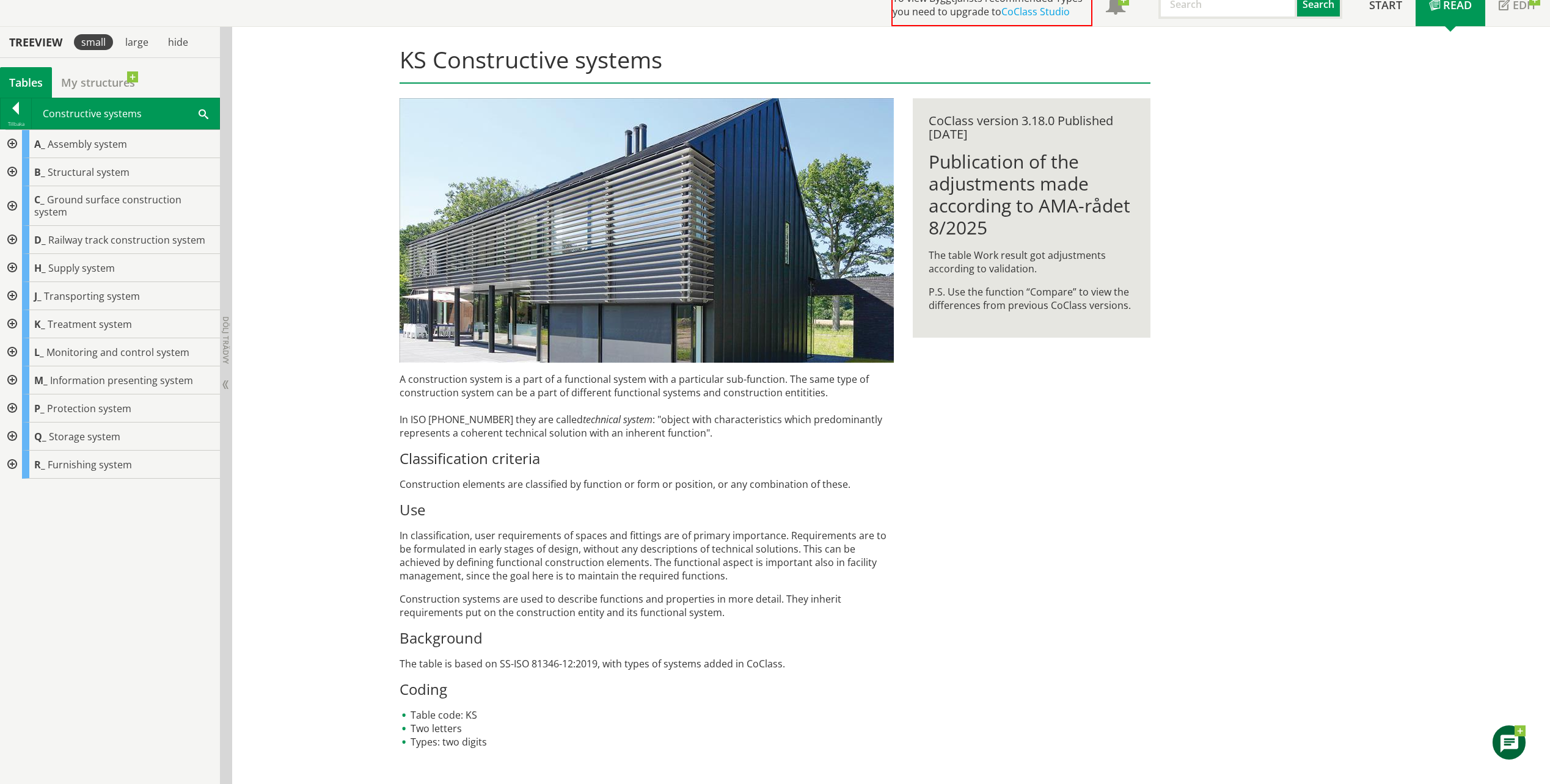
click at [15, 283] on div at bounding box center [11, 296] width 22 height 28
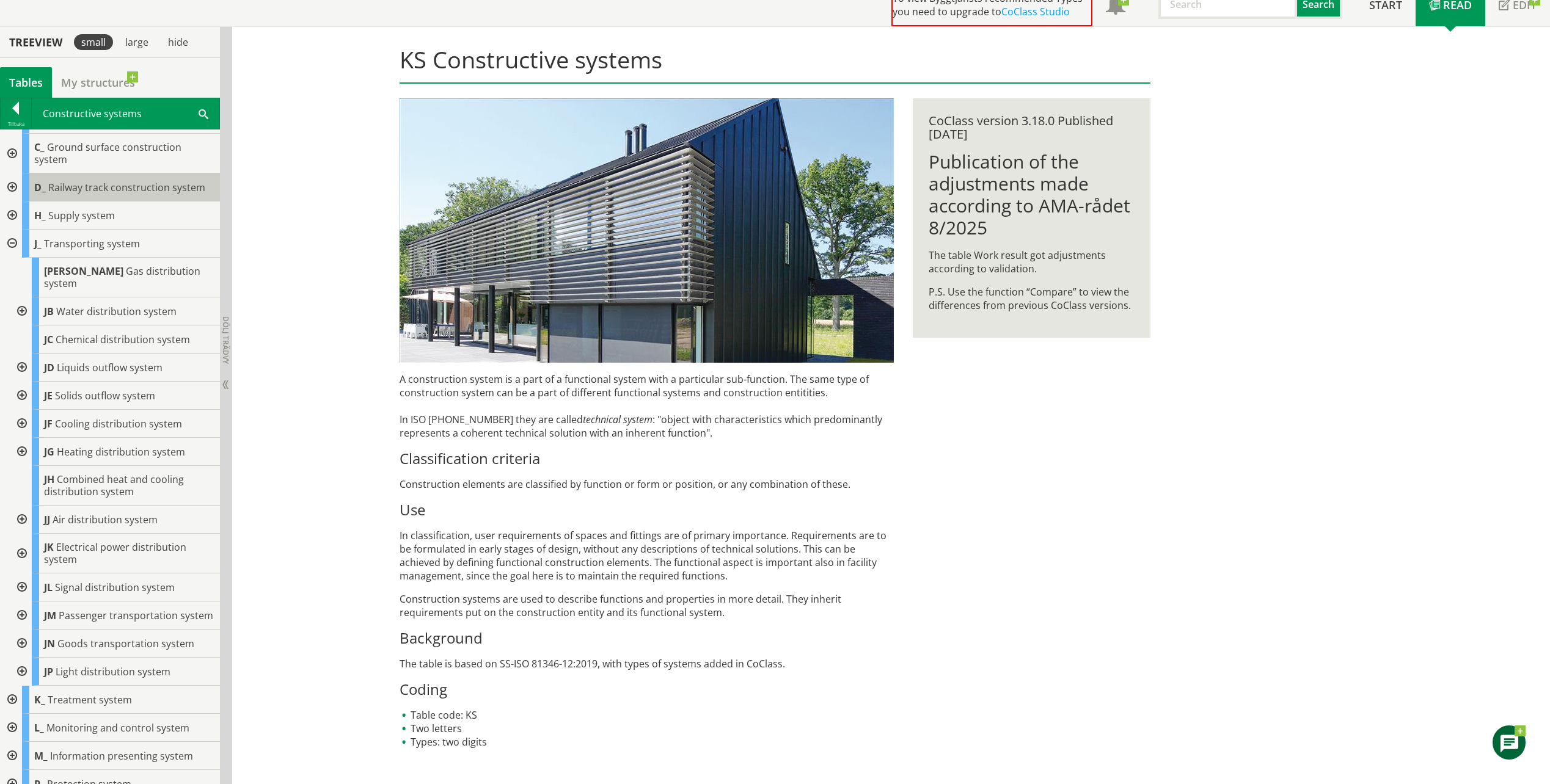
scroll to position [61, 0]
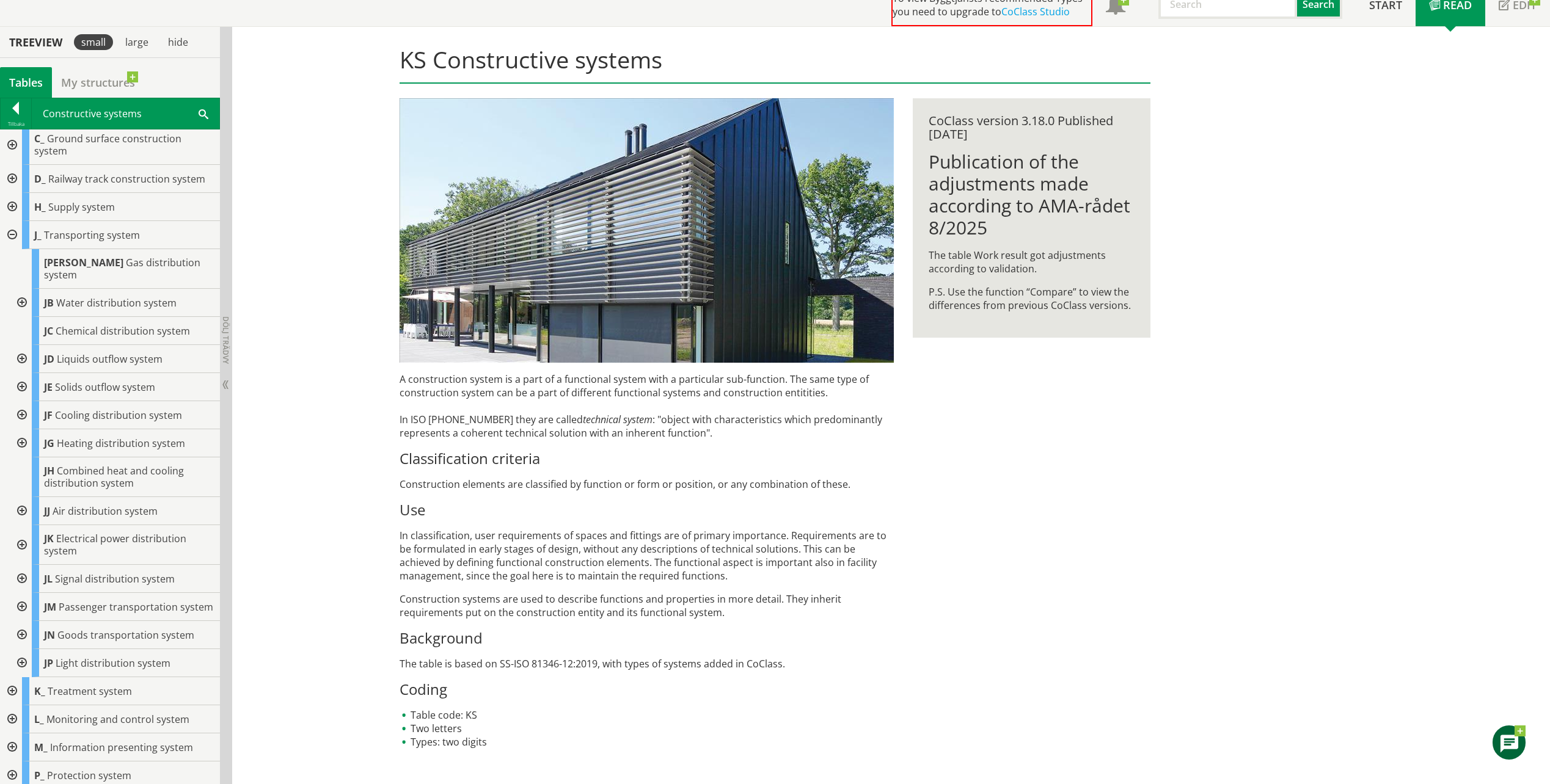
click at [25, 633] on div at bounding box center [21, 635] width 22 height 28
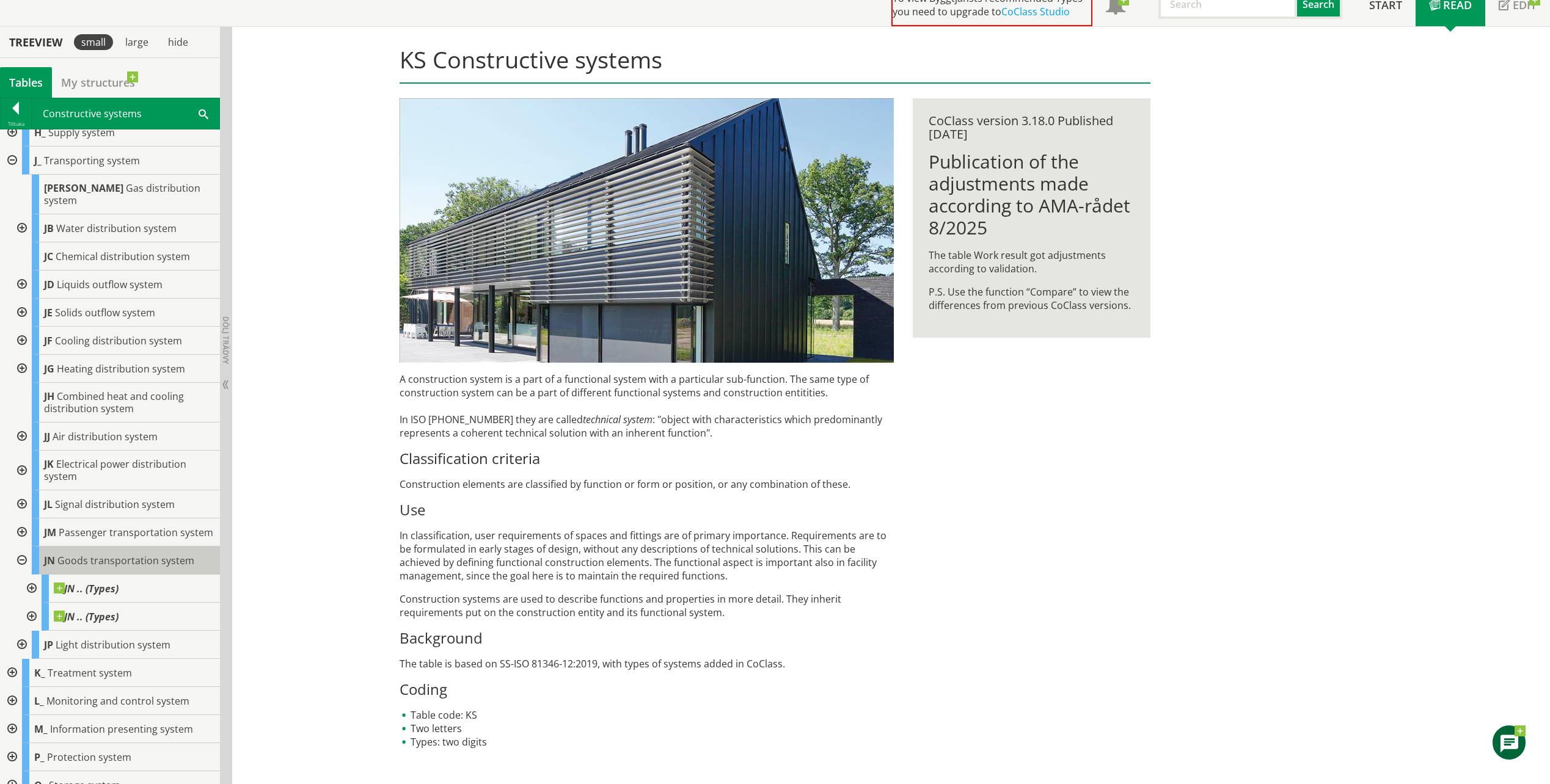
scroll to position [142, 0]
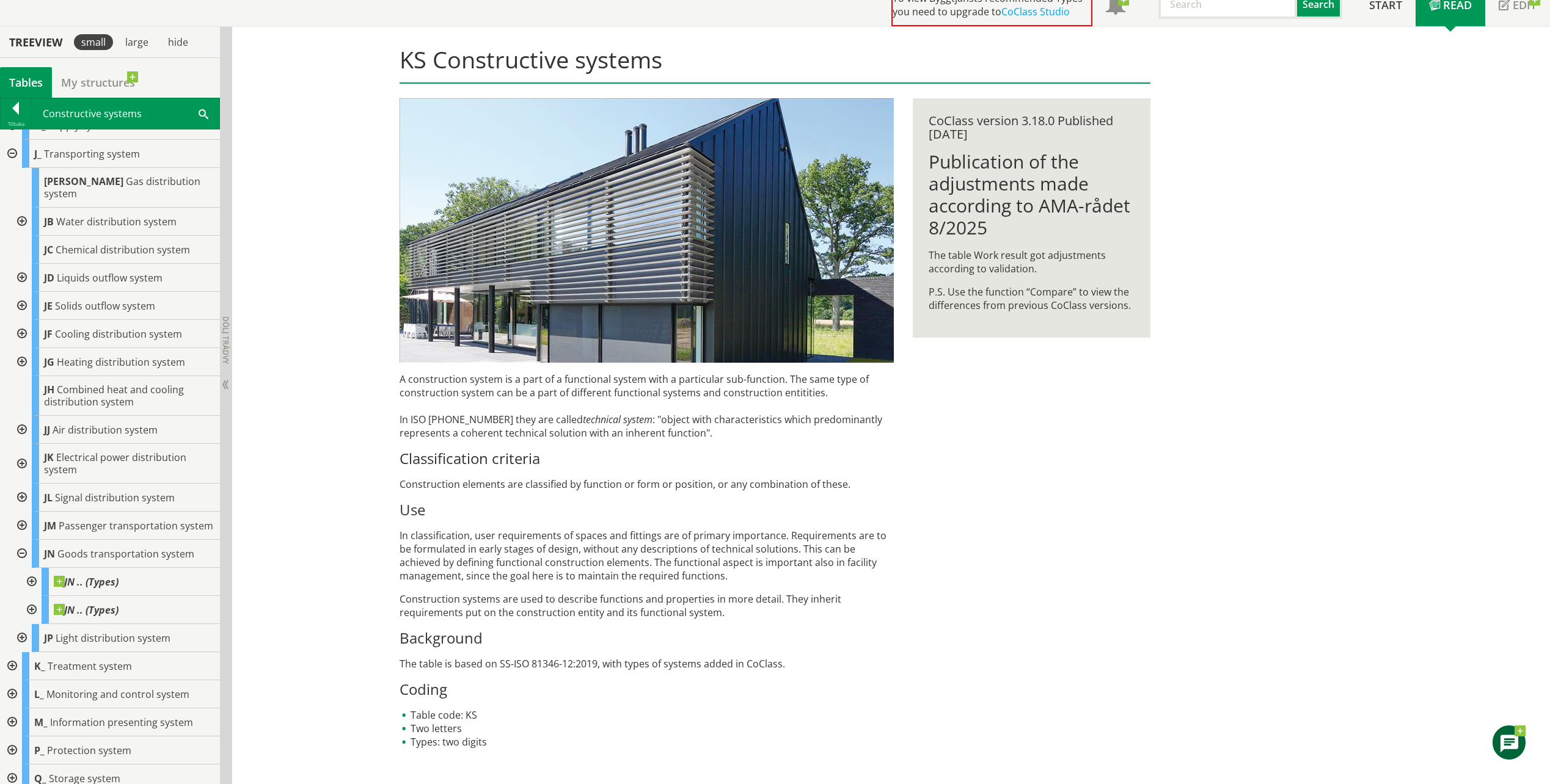
click at [606, 540] on p "In classification, user requirements of spaces and fittings are of primary impo…" at bounding box center [647, 556] width 494 height 54
click at [340, 582] on div "KS Constructive systems A construction system is a part of a functional system …" at bounding box center [891, 405] width 1318 height 757
drag, startPoint x: 887, startPoint y: 671, endPoint x: 869, endPoint y: 695, distance: 30.0
click at [873, 696] on div "A construction system is a part of a functional system with a particular sub-fu…" at bounding box center [647, 560] width 494 height 376
drag, startPoint x: 783, startPoint y: 679, endPoint x: 774, endPoint y: 707, distance: 29.4
